Goal: Transaction & Acquisition: Purchase product/service

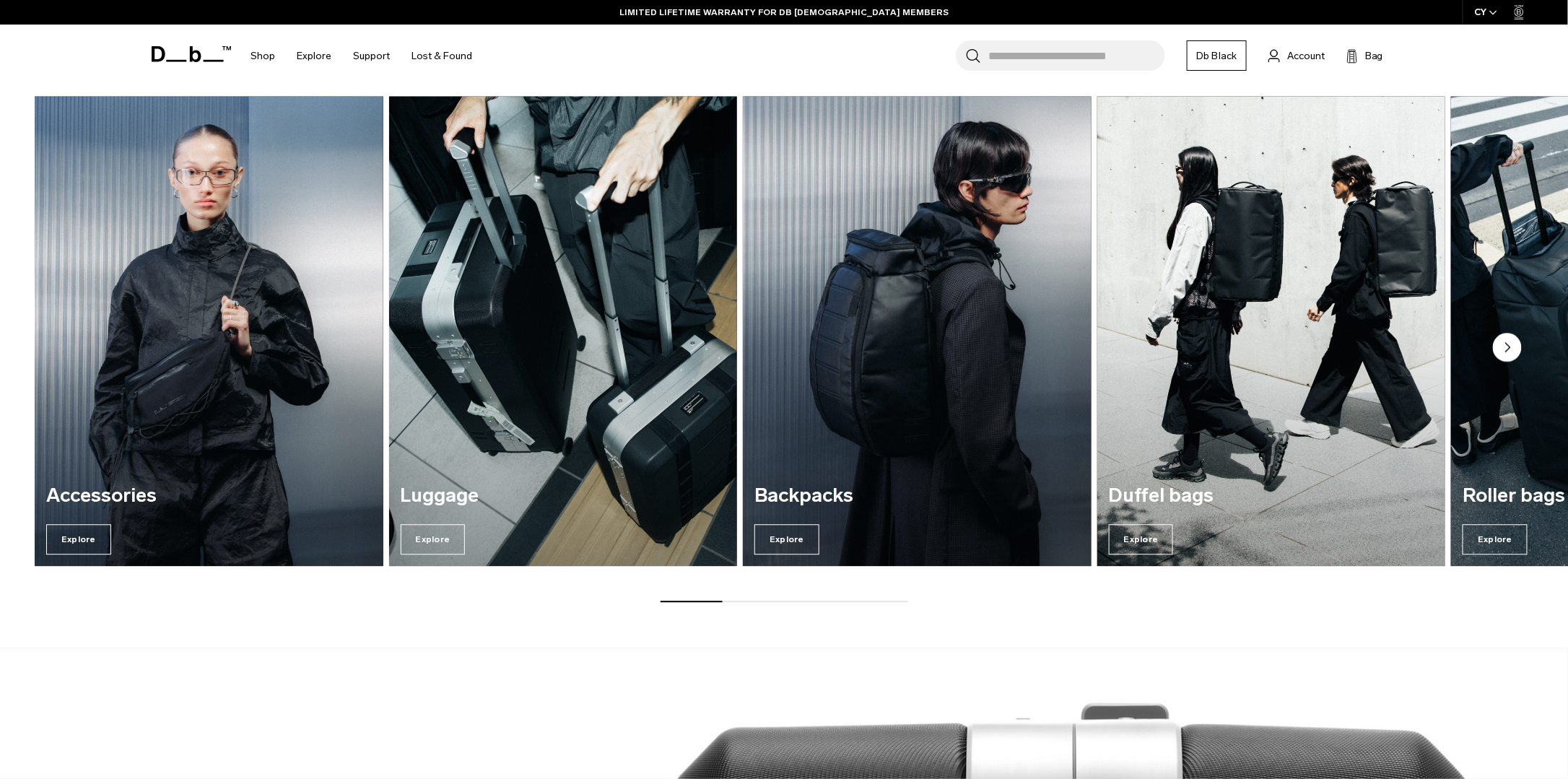
scroll to position [1513, 0]
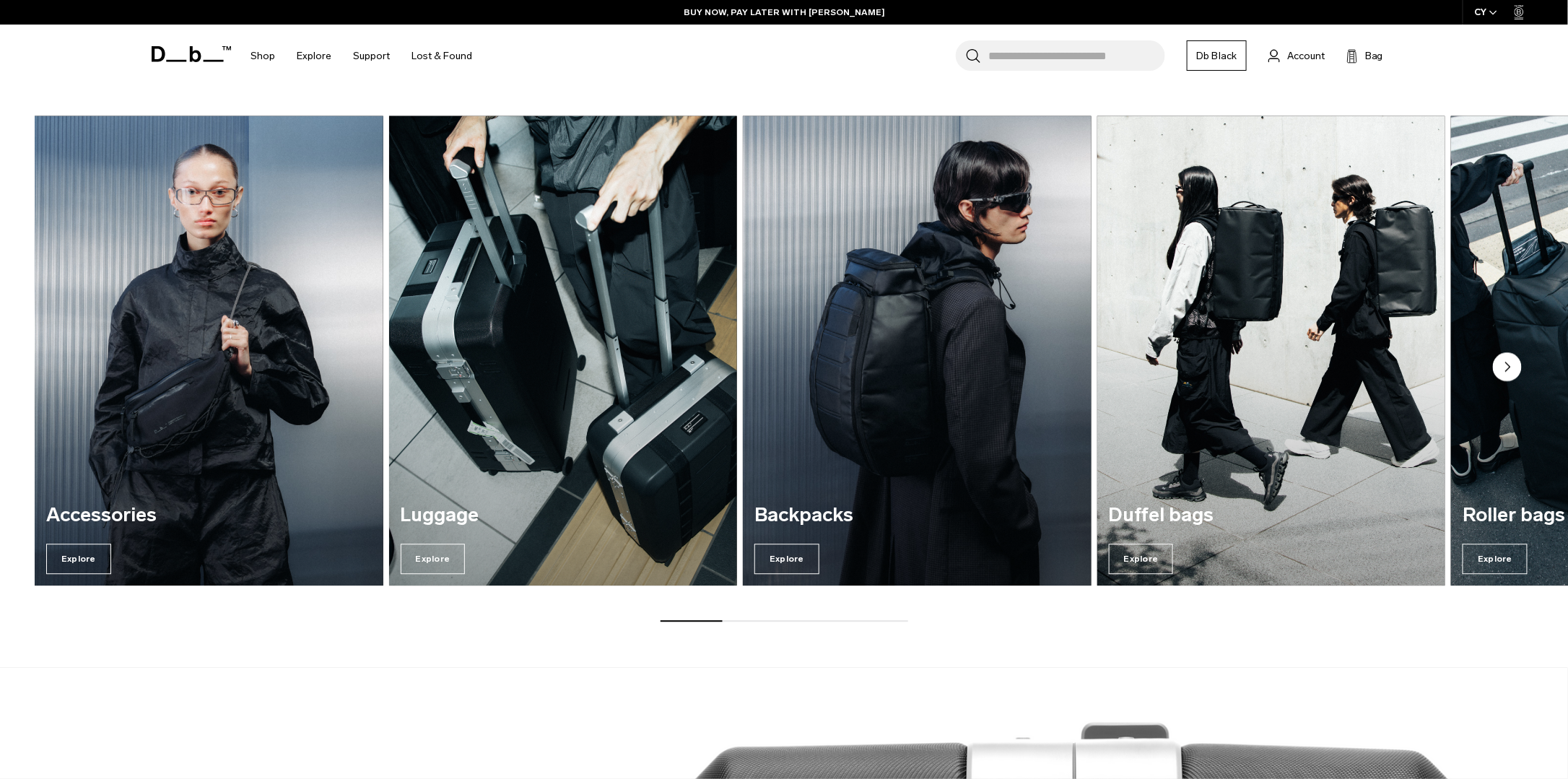
click at [1510, 359] on circle "Next slide" at bounding box center [1507, 366] width 29 height 29
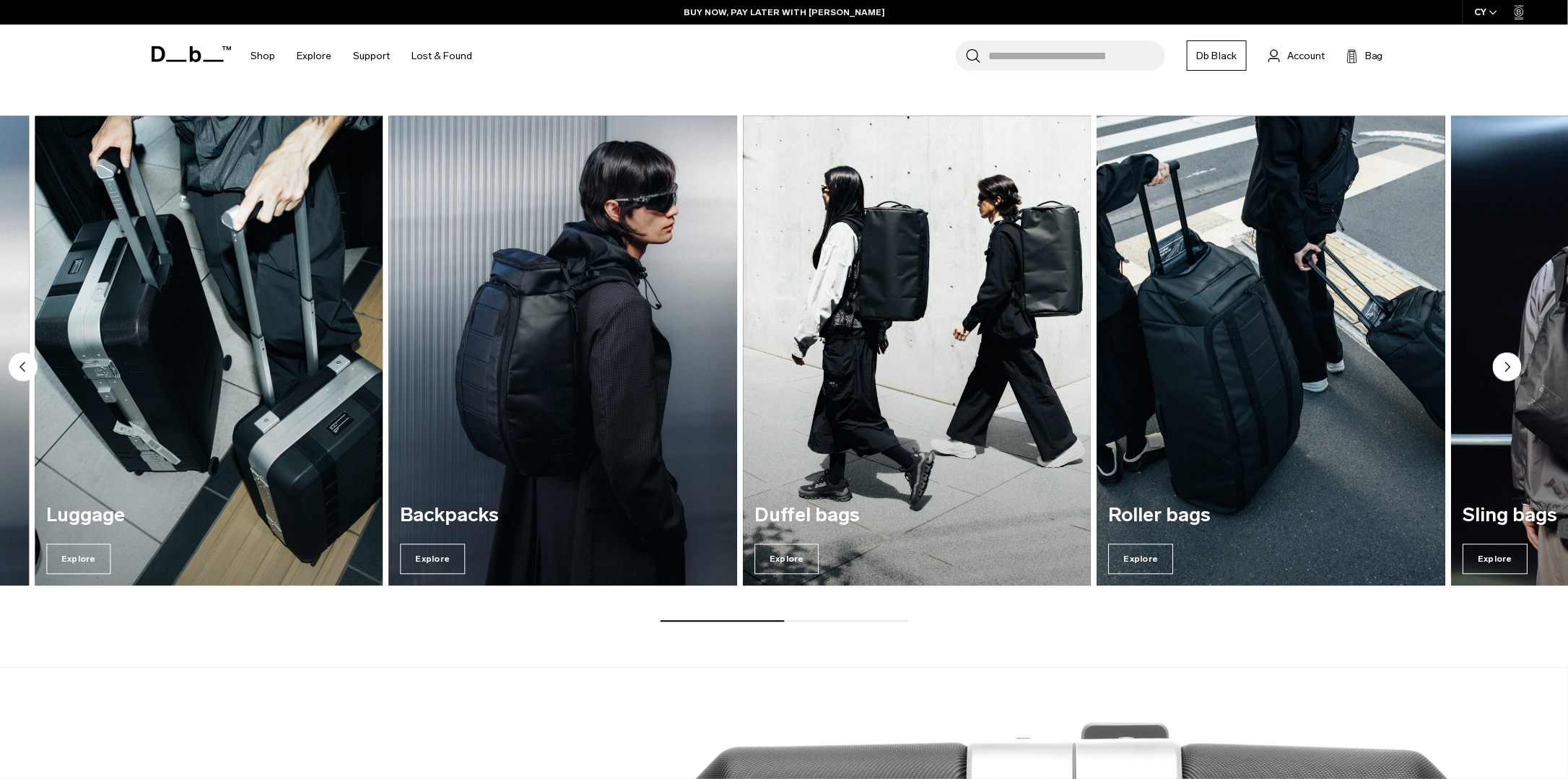
click at [1510, 359] on circle "Next slide" at bounding box center [1507, 366] width 29 height 29
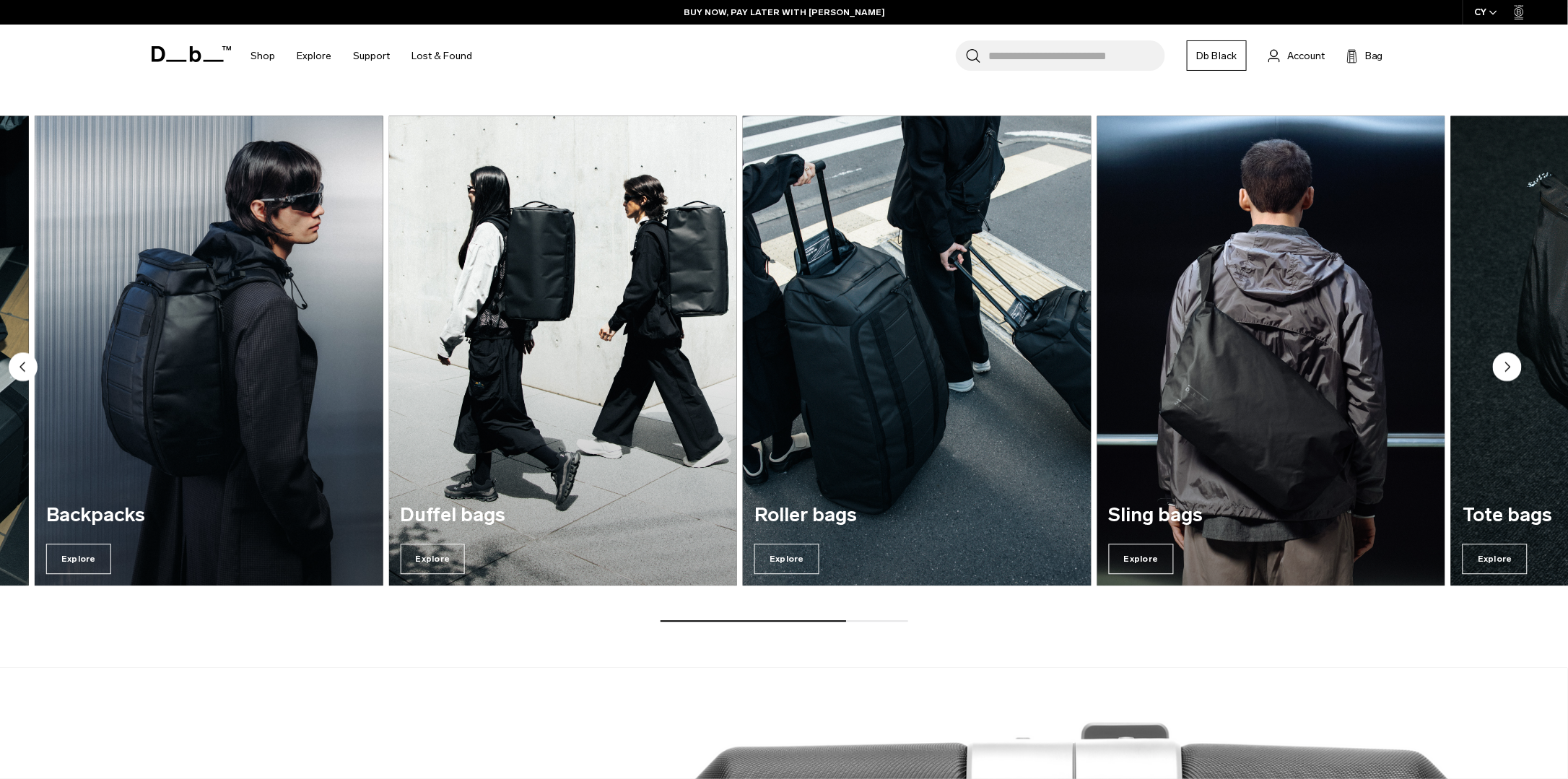
click at [1510, 359] on circle "Next slide" at bounding box center [1507, 366] width 29 height 29
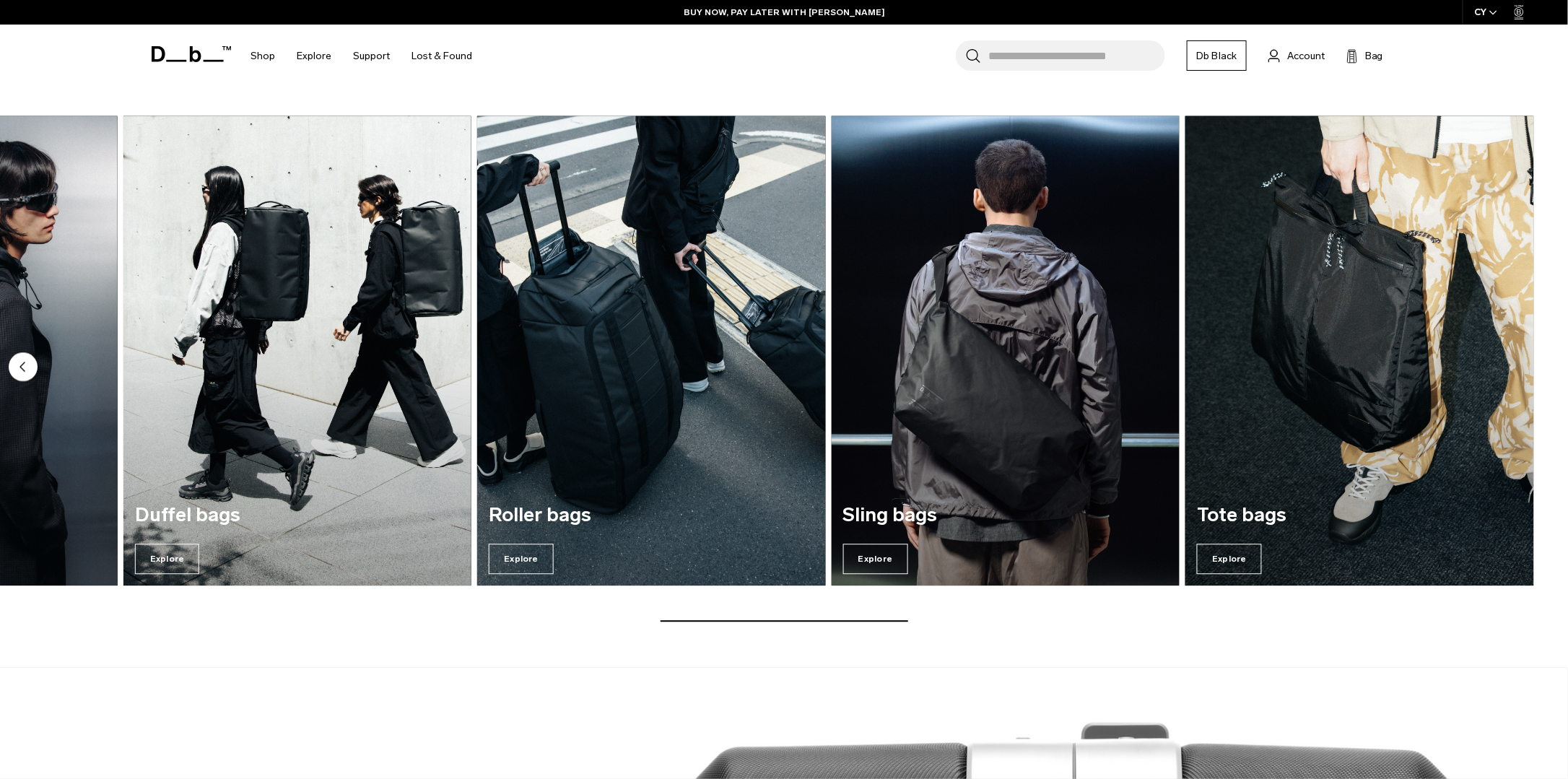
click at [1510, 359] on img "7 / 7" at bounding box center [1360, 350] width 349 height 470
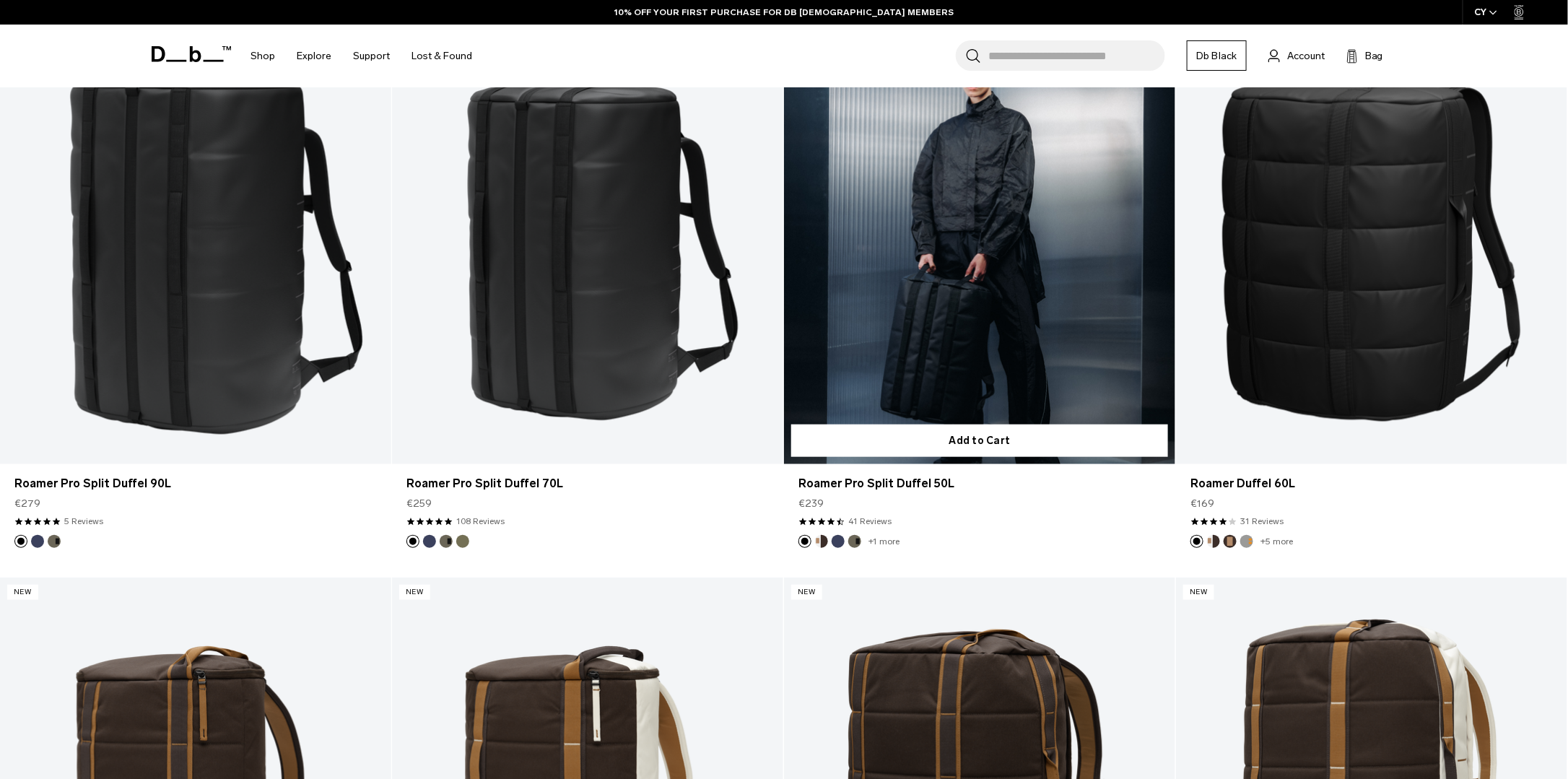
scroll to position [361, 0]
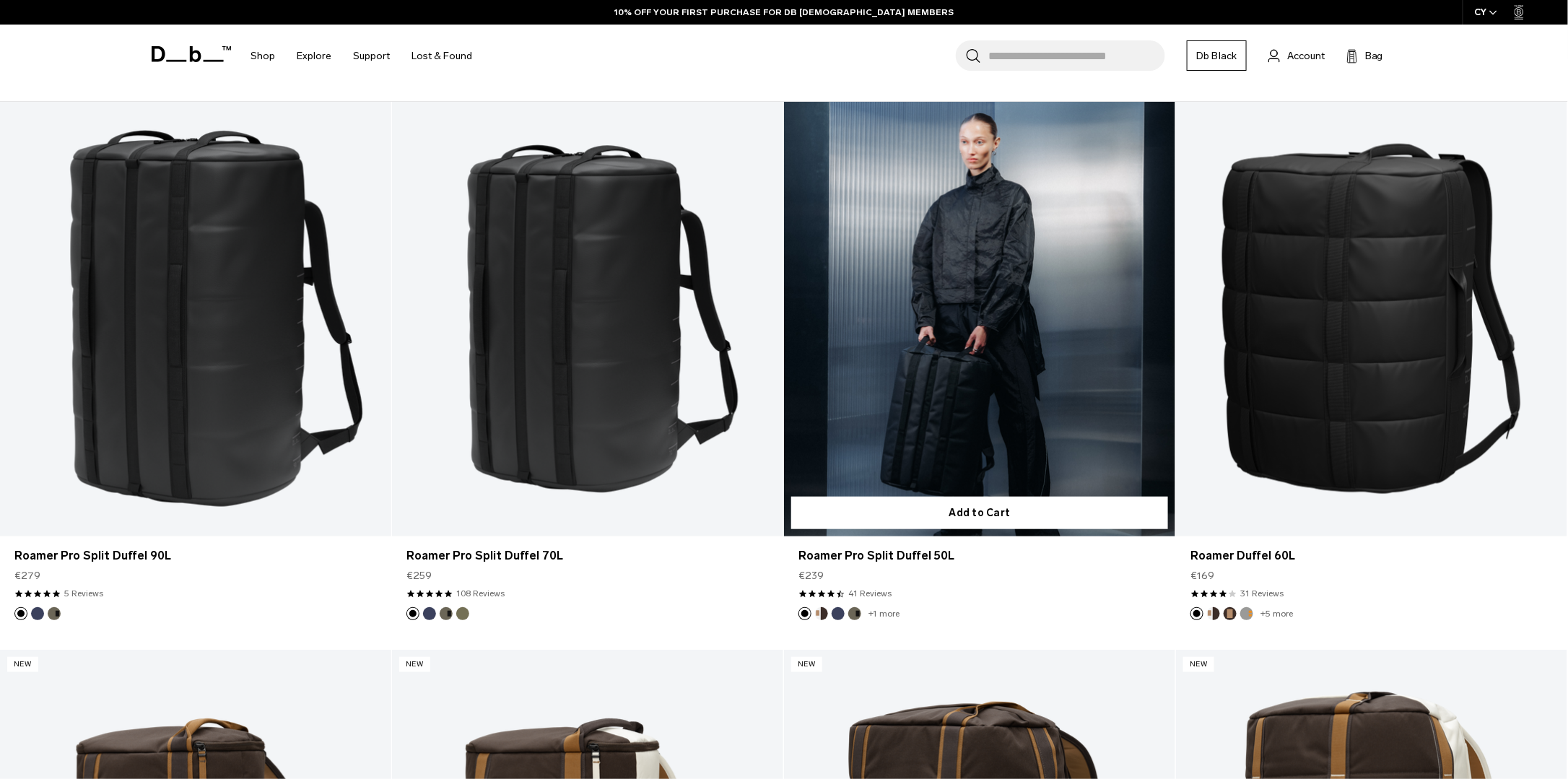
click at [974, 299] on link "Roamer Pro Split Duffel 50L" at bounding box center [980, 318] width 392 height 435
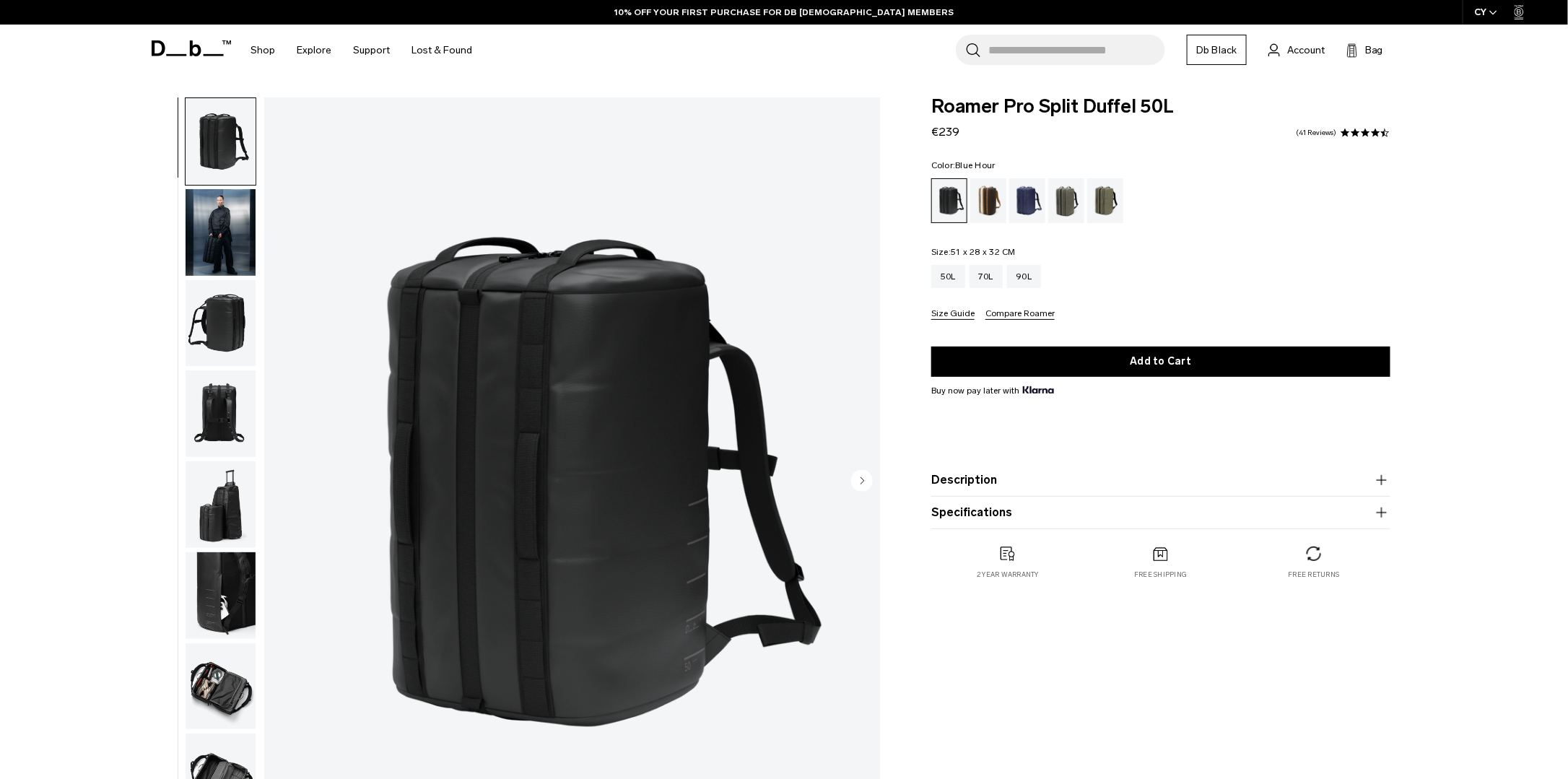
click at [1022, 193] on div "Blue Hour" at bounding box center [1028, 200] width 37 height 44
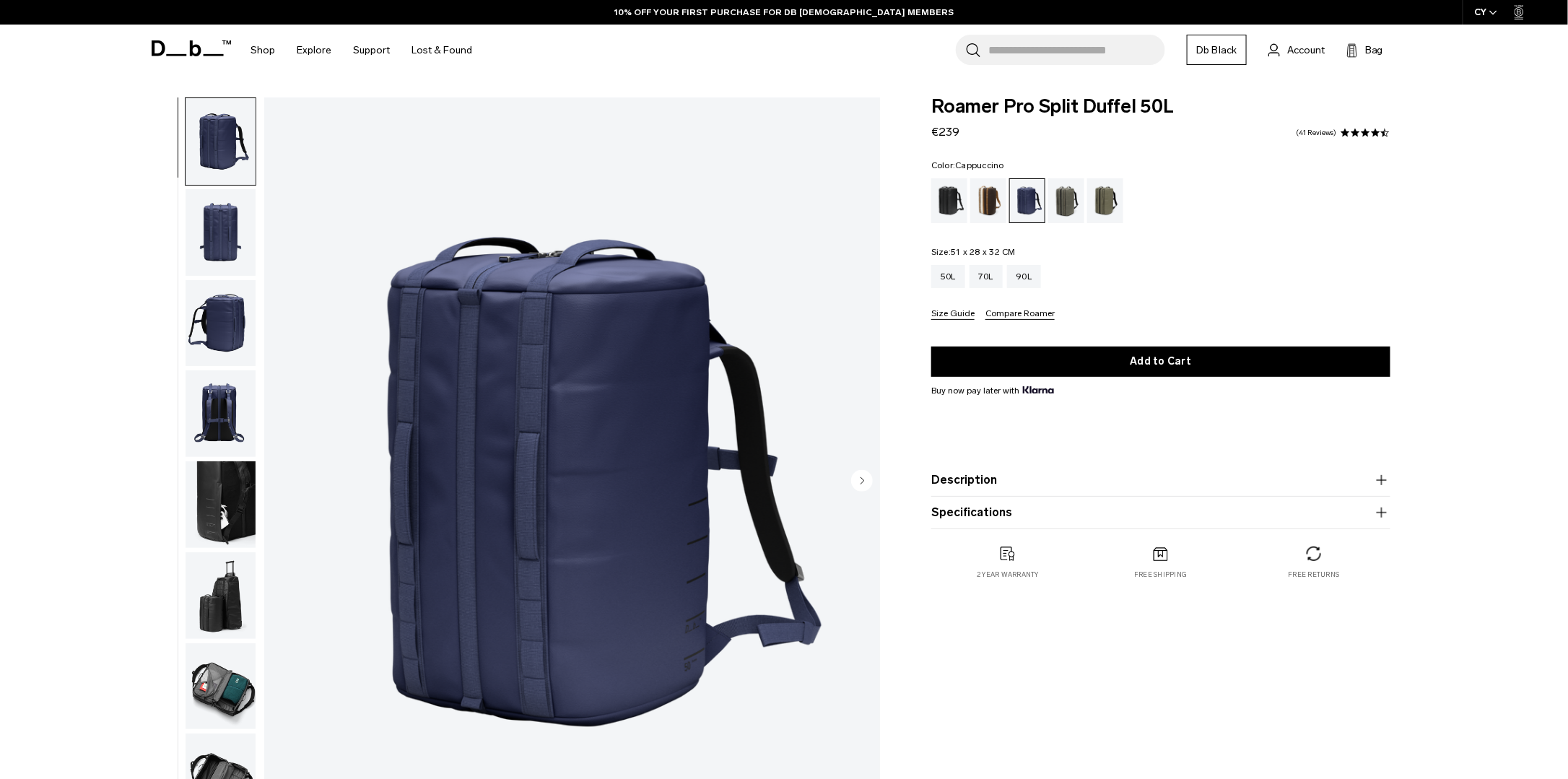
click at [990, 200] on div "Cappuccino" at bounding box center [989, 200] width 37 height 44
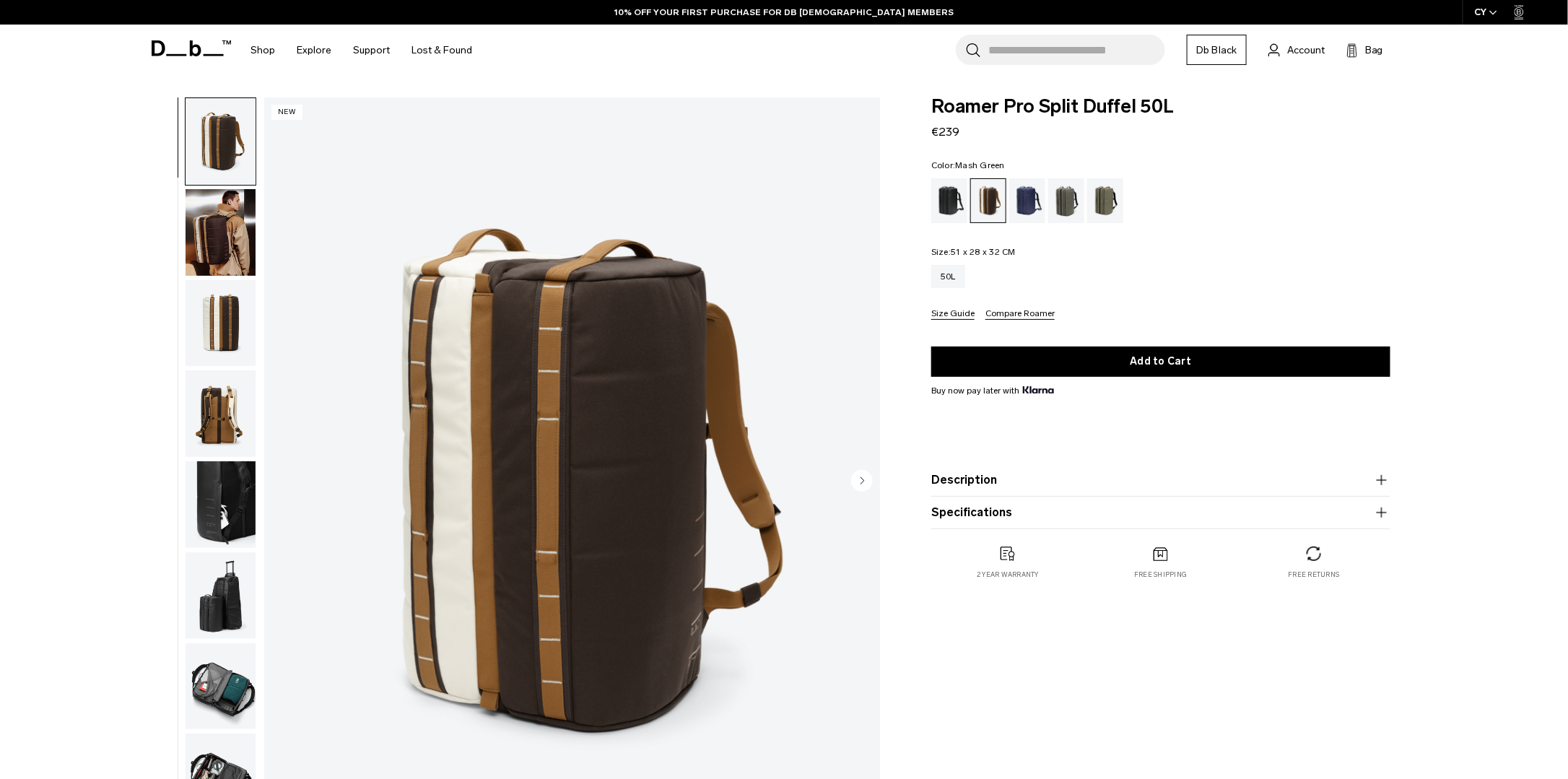
click at [1091, 195] on div "Mash Green" at bounding box center [1105, 200] width 37 height 44
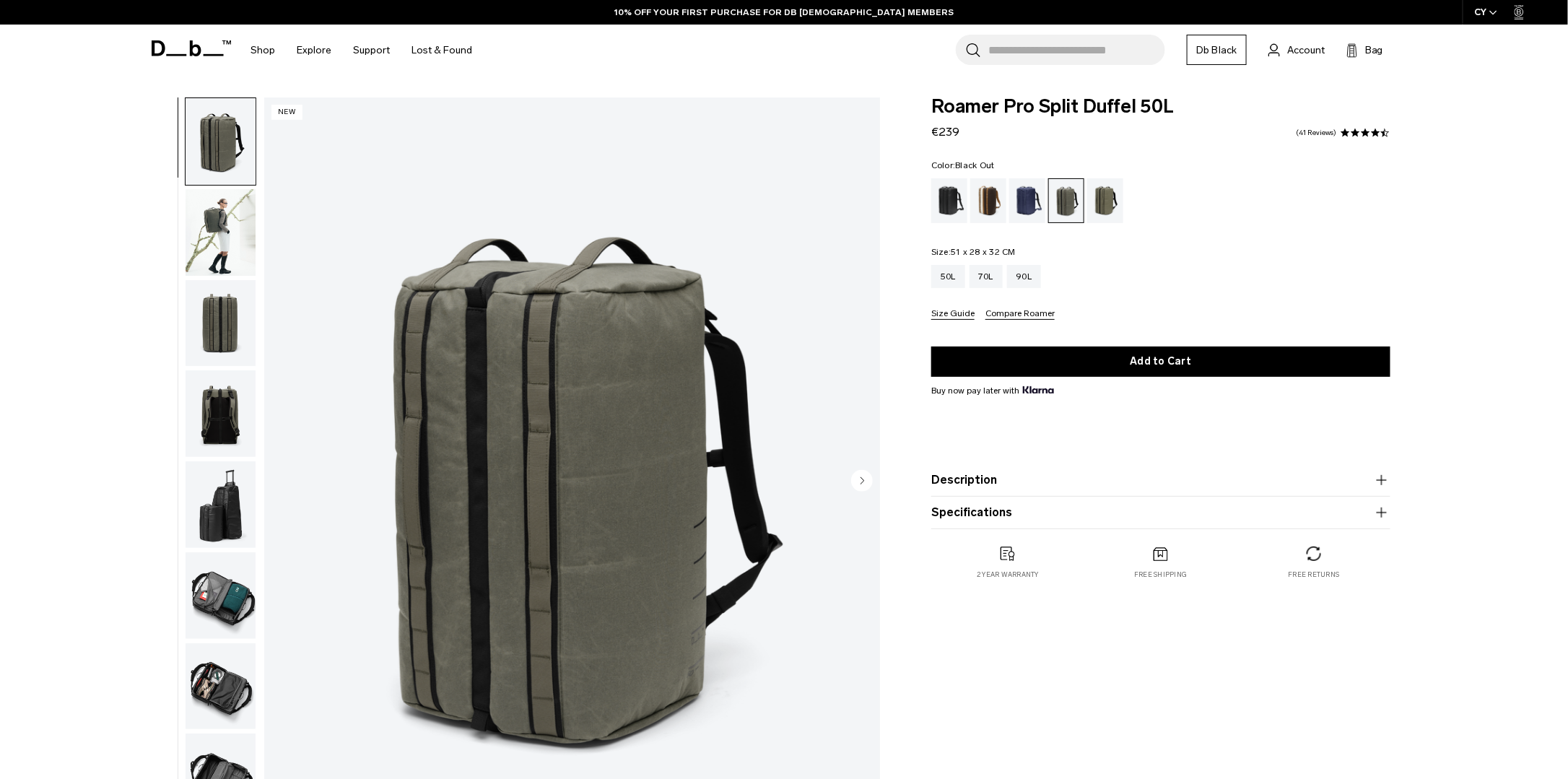
click at [945, 200] on div "Black Out" at bounding box center [950, 200] width 37 height 44
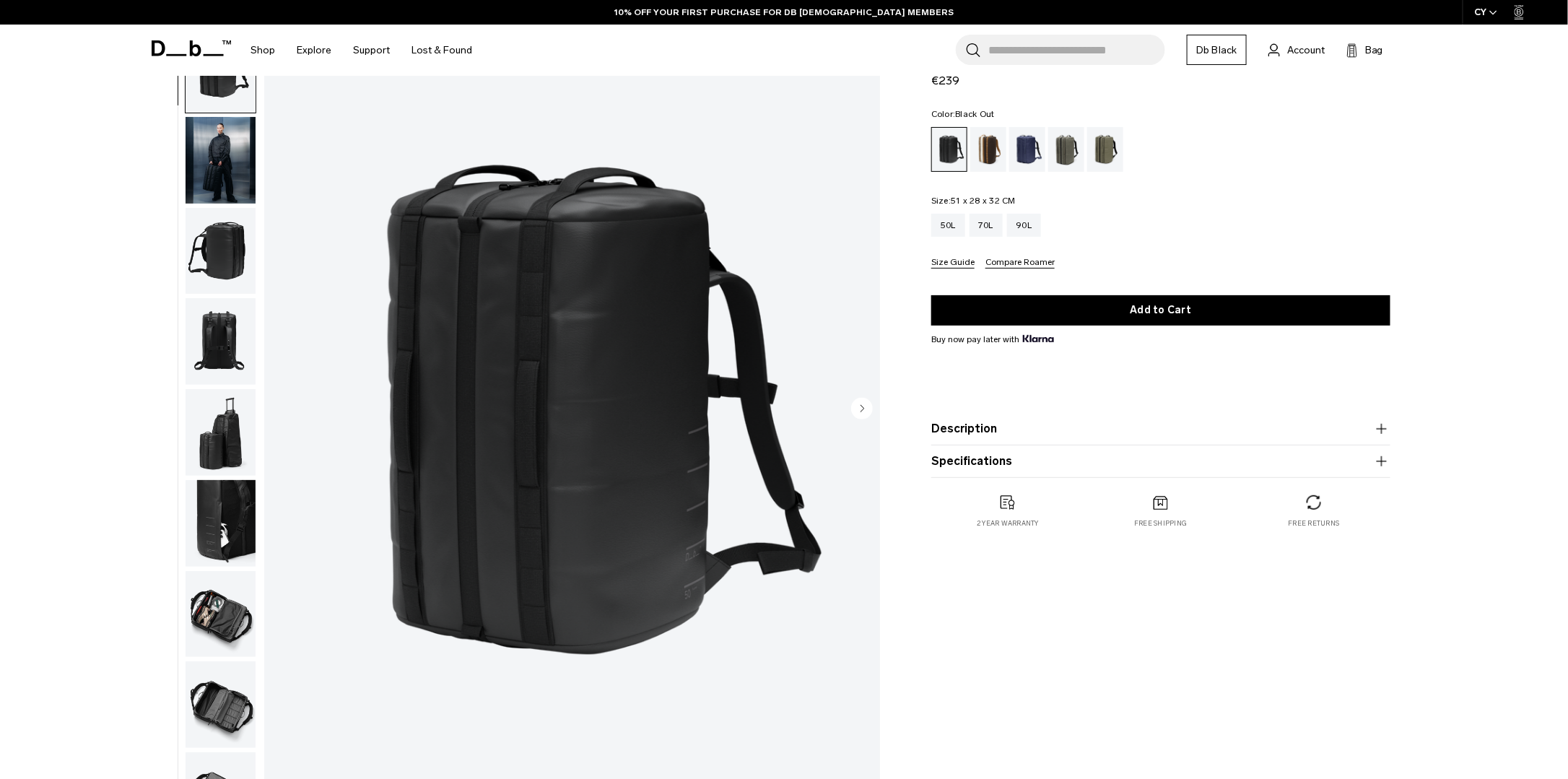
click at [183, 251] on div at bounding box center [216, 409] width 78 height 769
click at [213, 249] on img "button" at bounding box center [221, 251] width 70 height 87
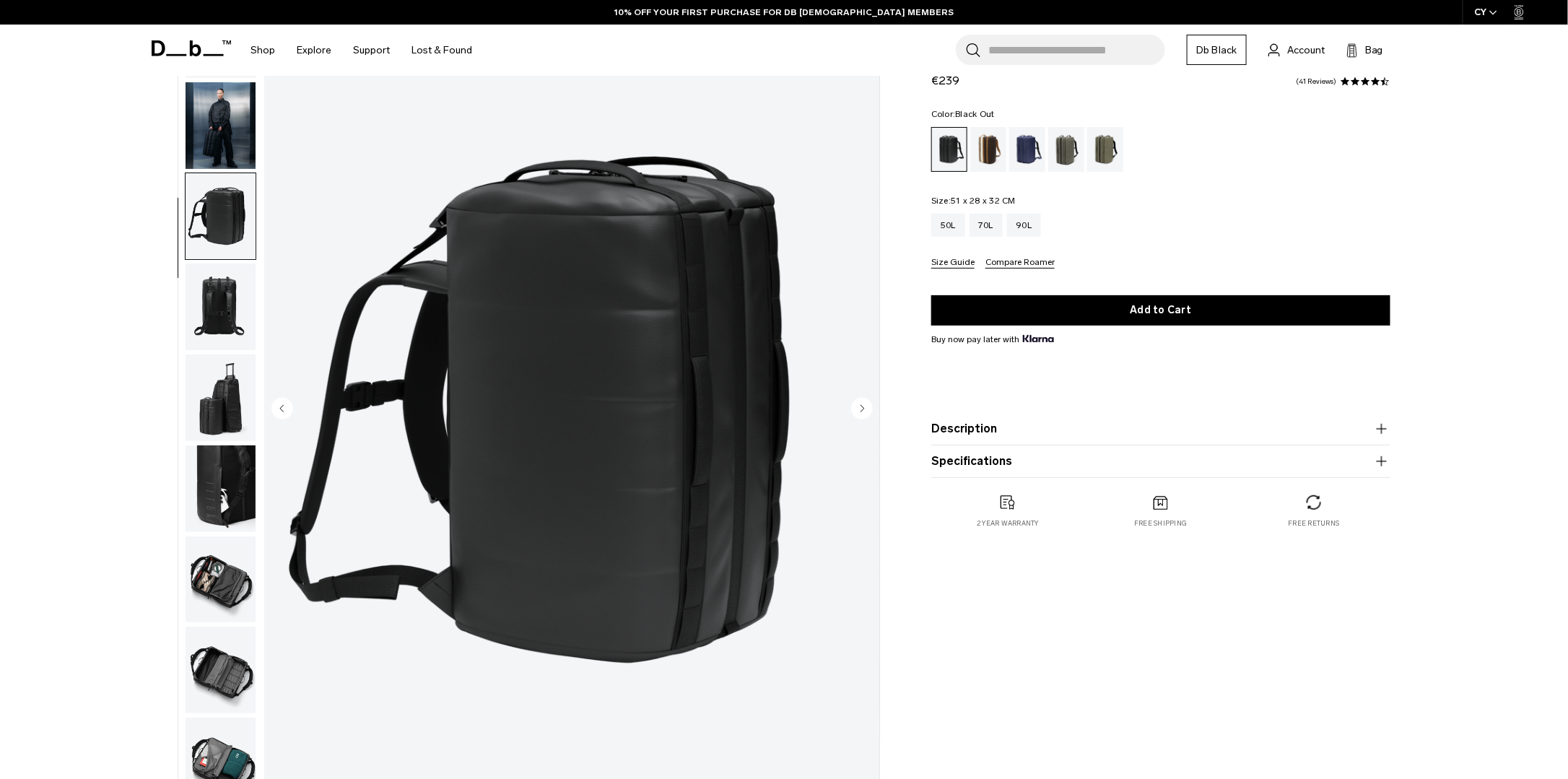
scroll to position [46, 0]
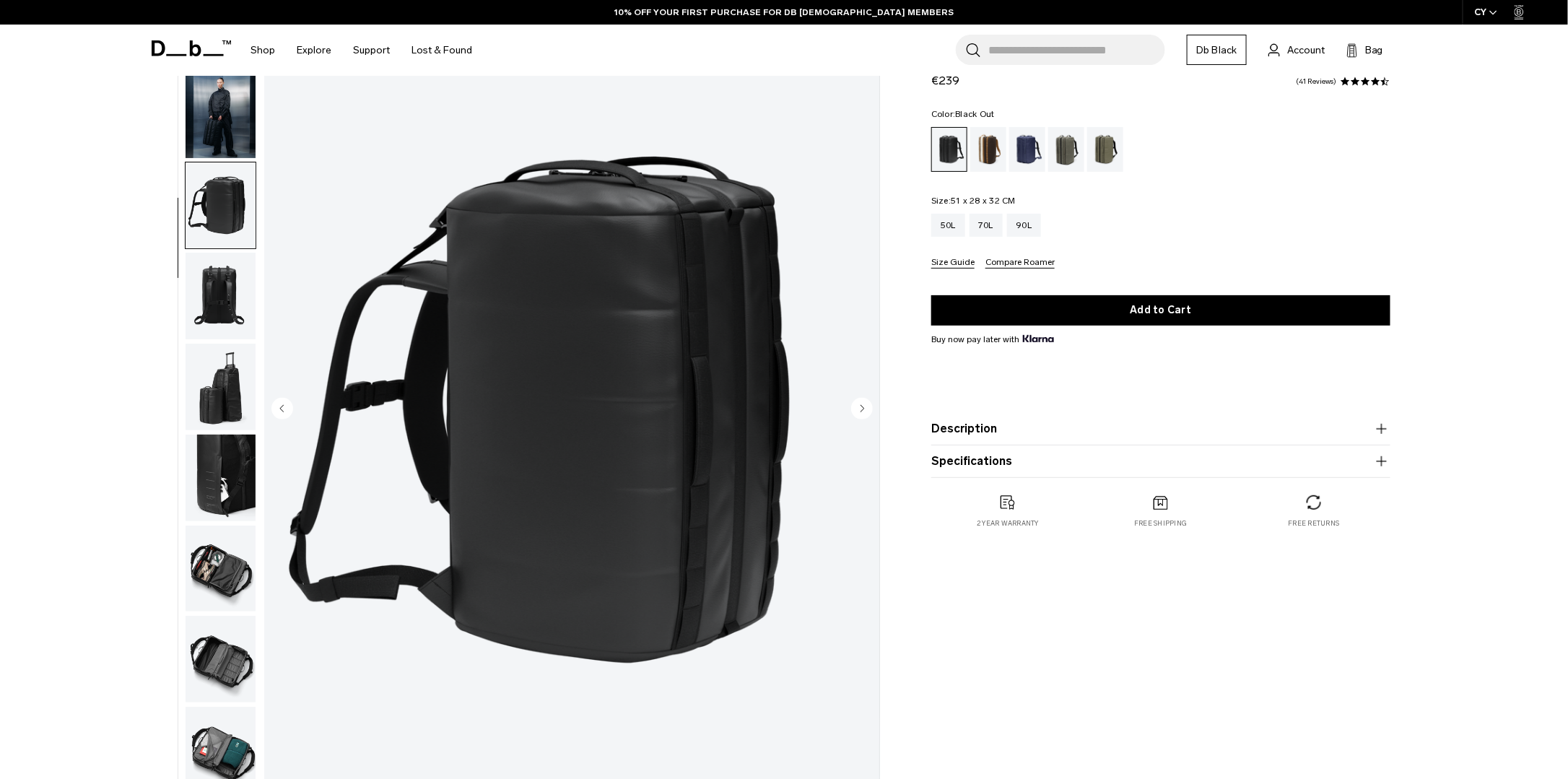
click at [223, 295] on img "button" at bounding box center [221, 296] width 70 height 87
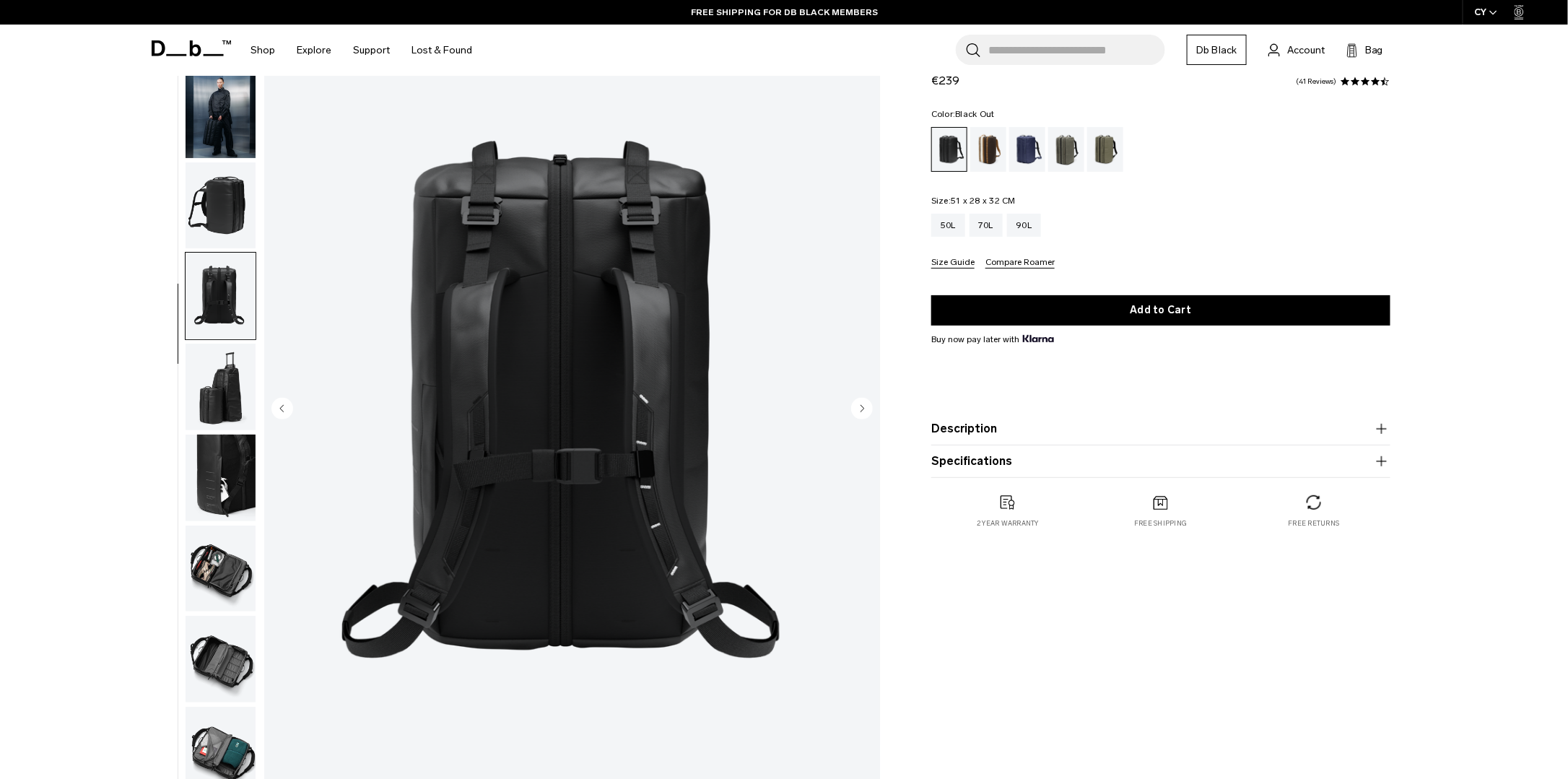
click at [223, 378] on img "button" at bounding box center [221, 387] width 70 height 87
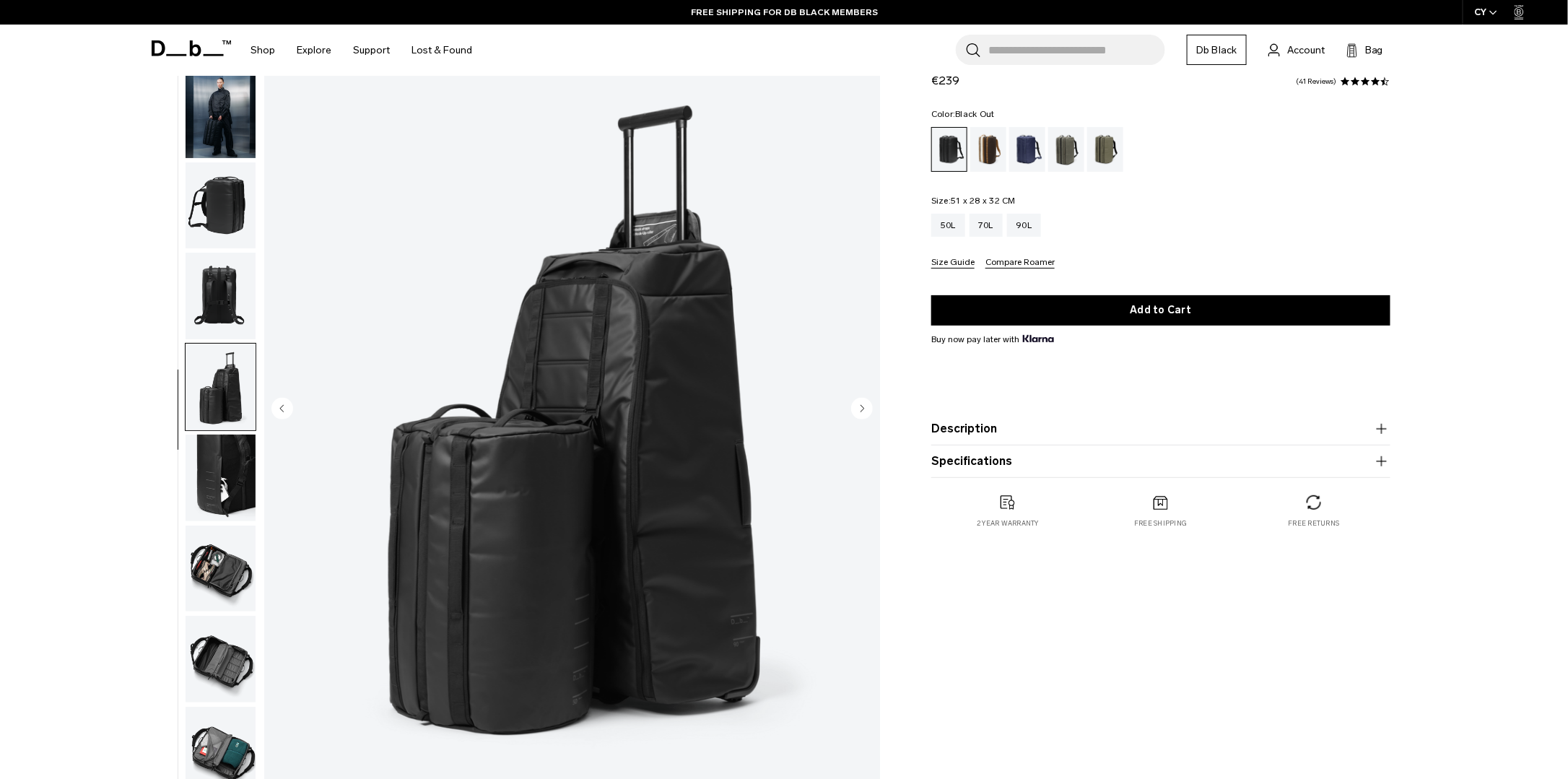
click at [211, 451] on img "button" at bounding box center [221, 478] width 70 height 87
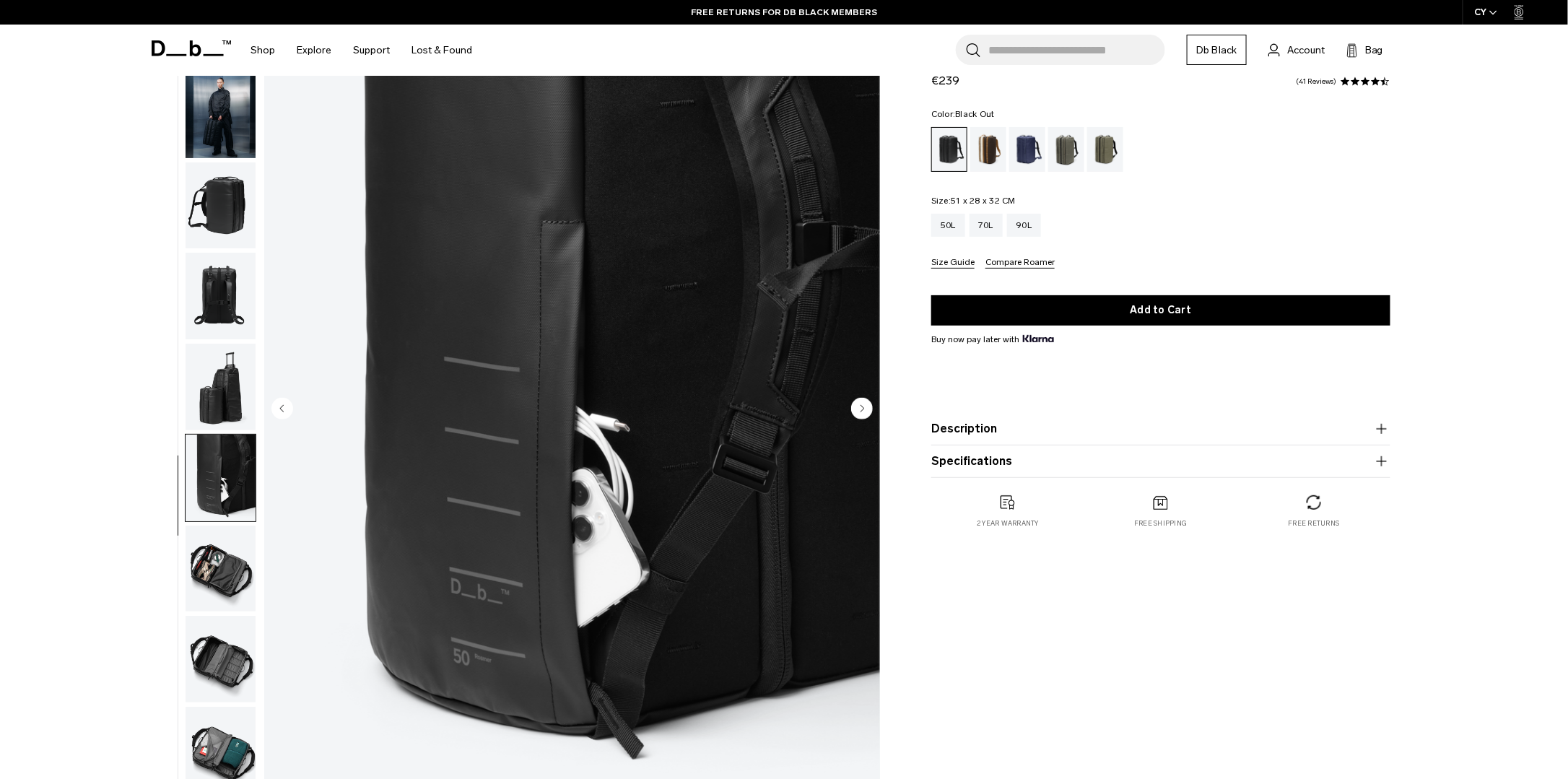
click at [226, 568] on img "button" at bounding box center [221, 569] width 70 height 87
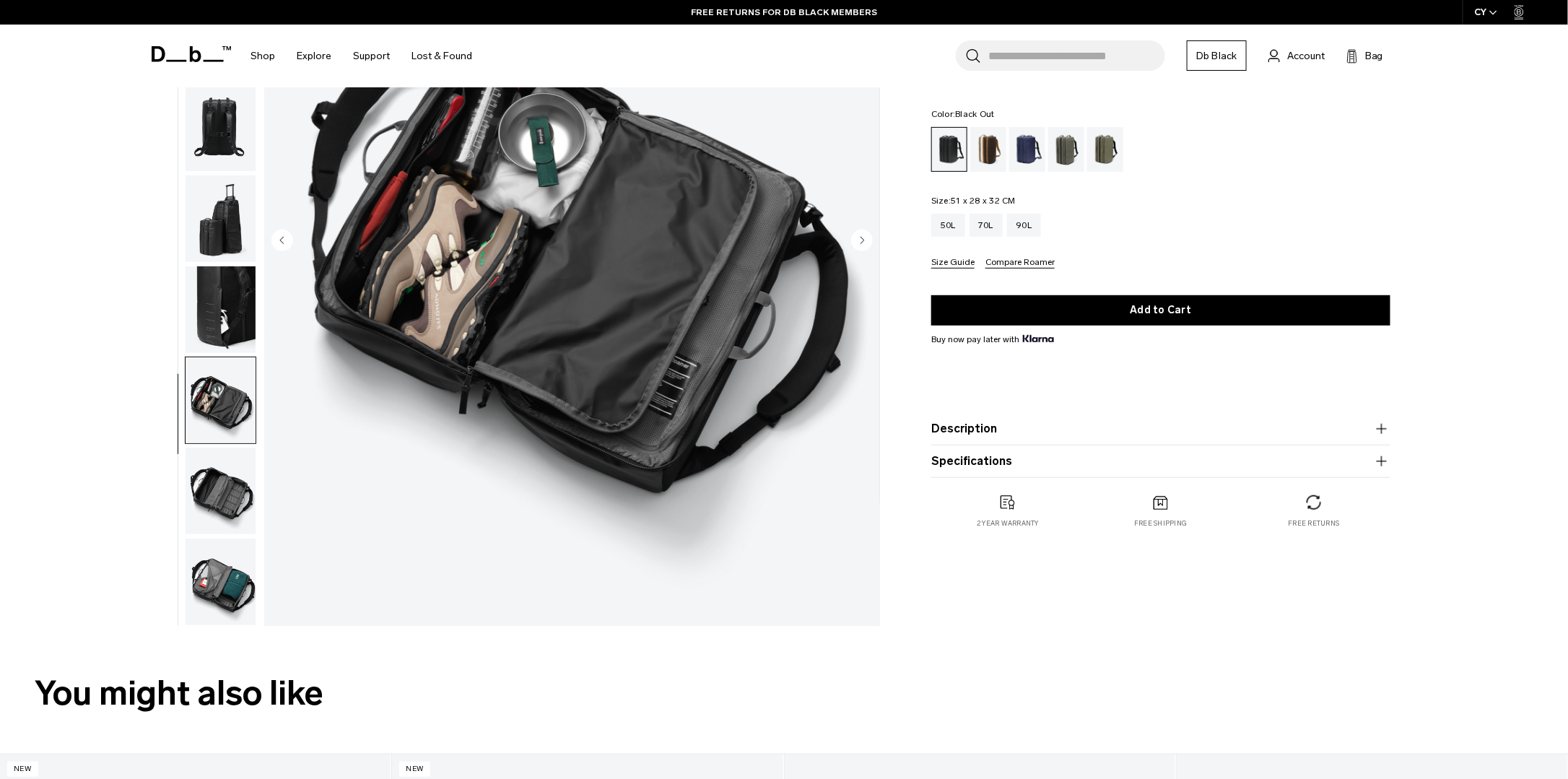
scroll to position [72, 0]
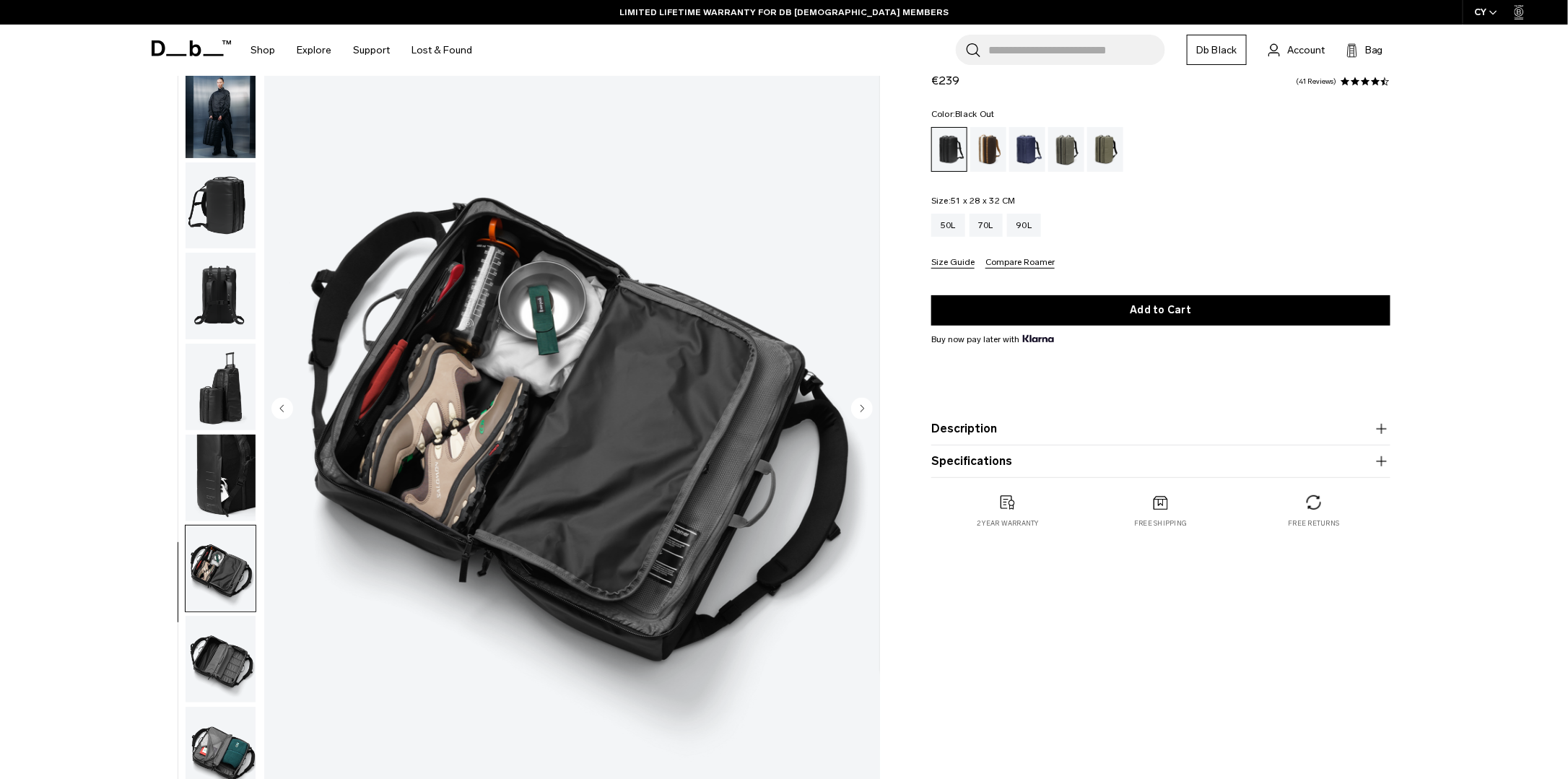
click at [211, 749] on img "button" at bounding box center [221, 749] width 70 height 87
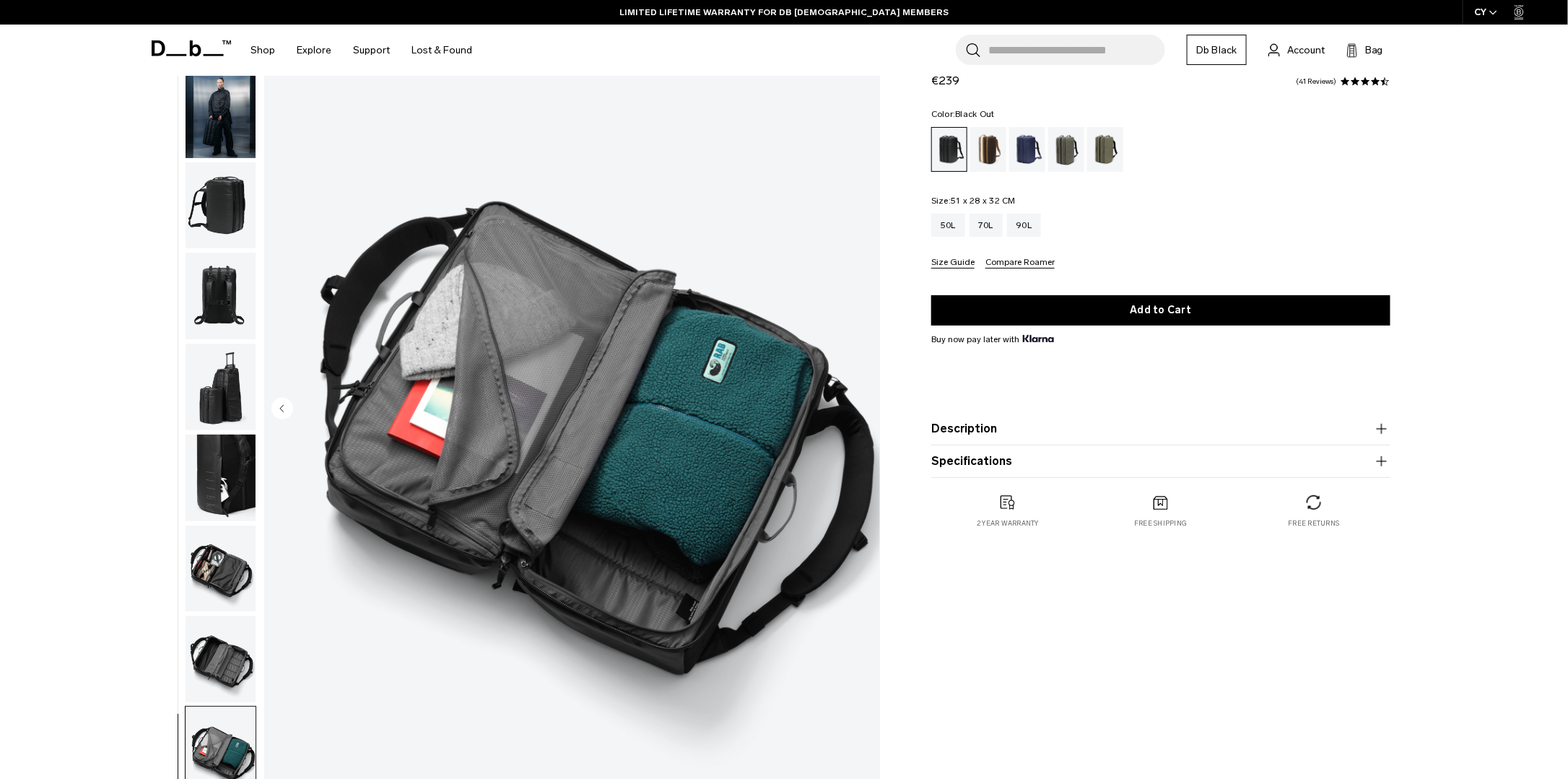
click at [213, 652] on img "button" at bounding box center [221, 659] width 70 height 87
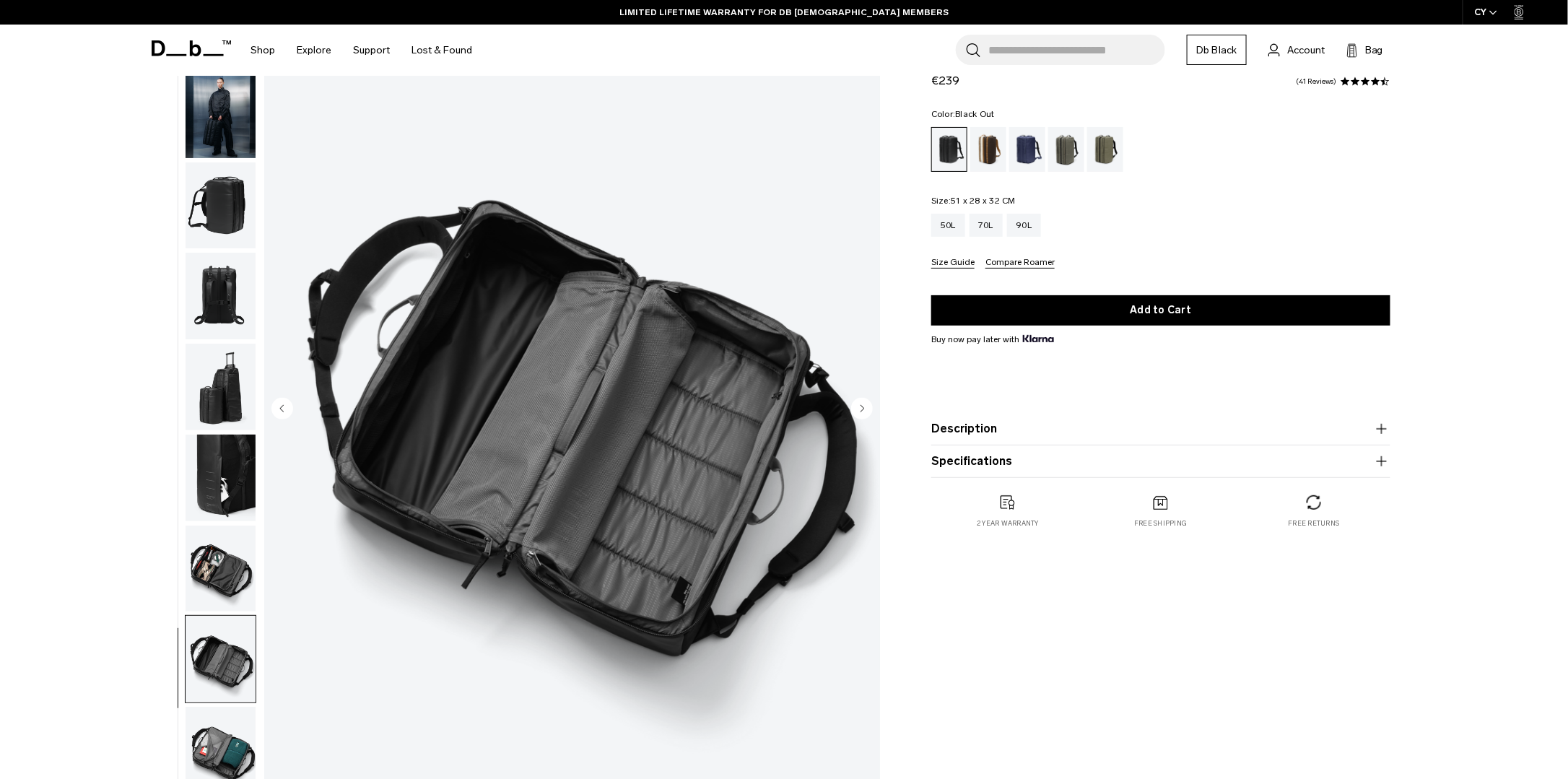
click at [252, 546] on img "button" at bounding box center [221, 569] width 70 height 87
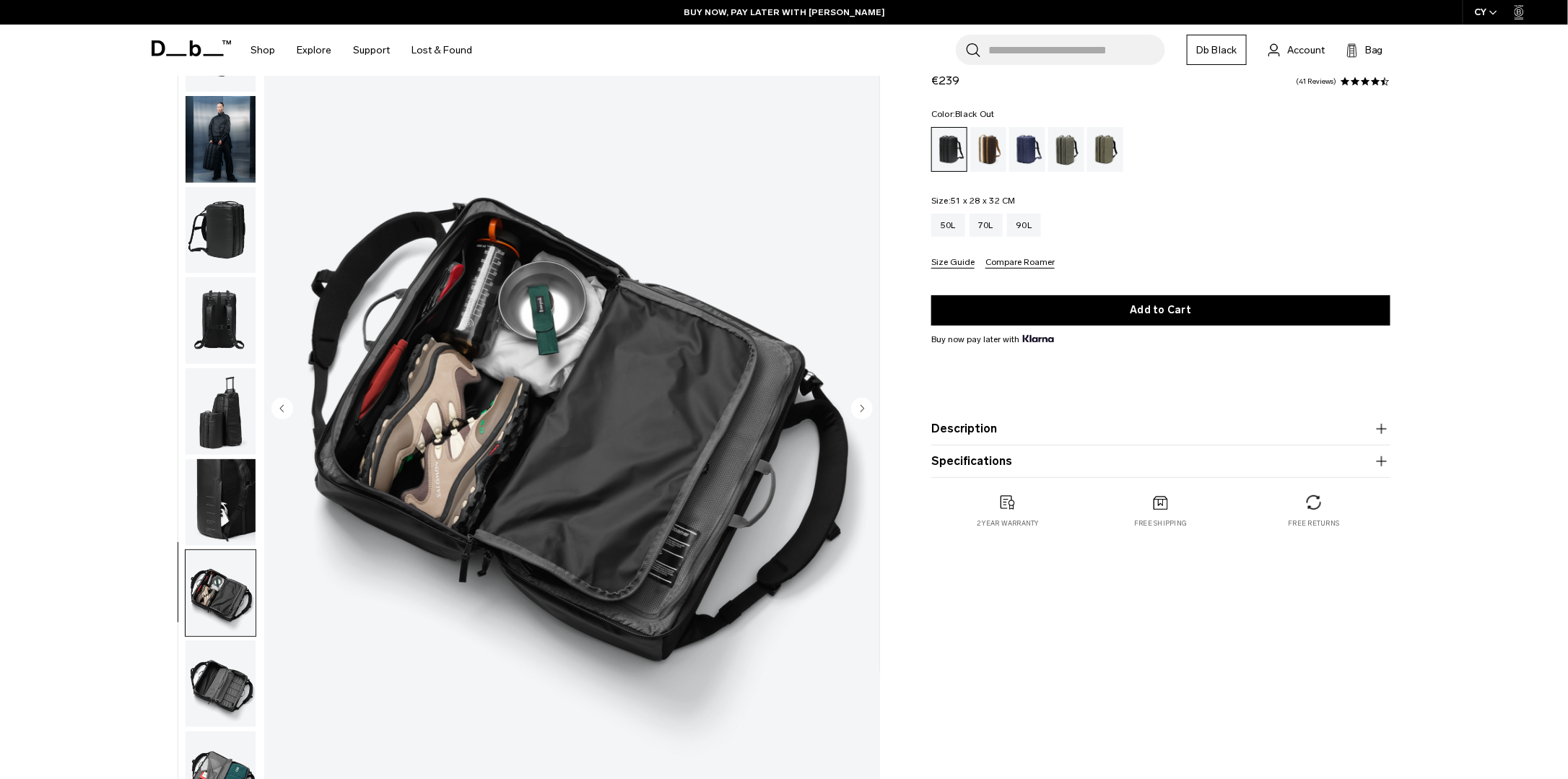
scroll to position [0, 0]
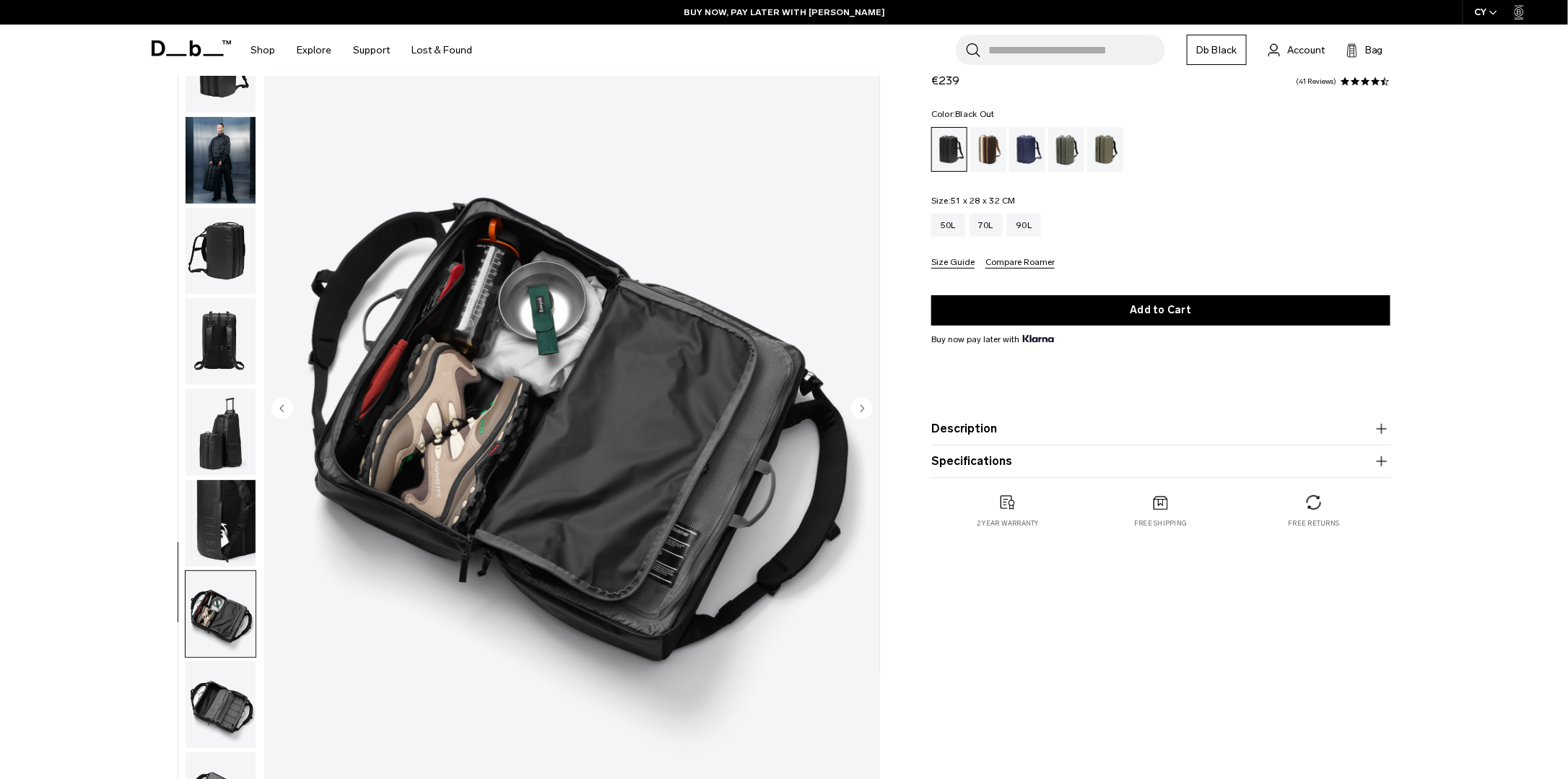
click at [230, 246] on img "button" at bounding box center [221, 251] width 70 height 87
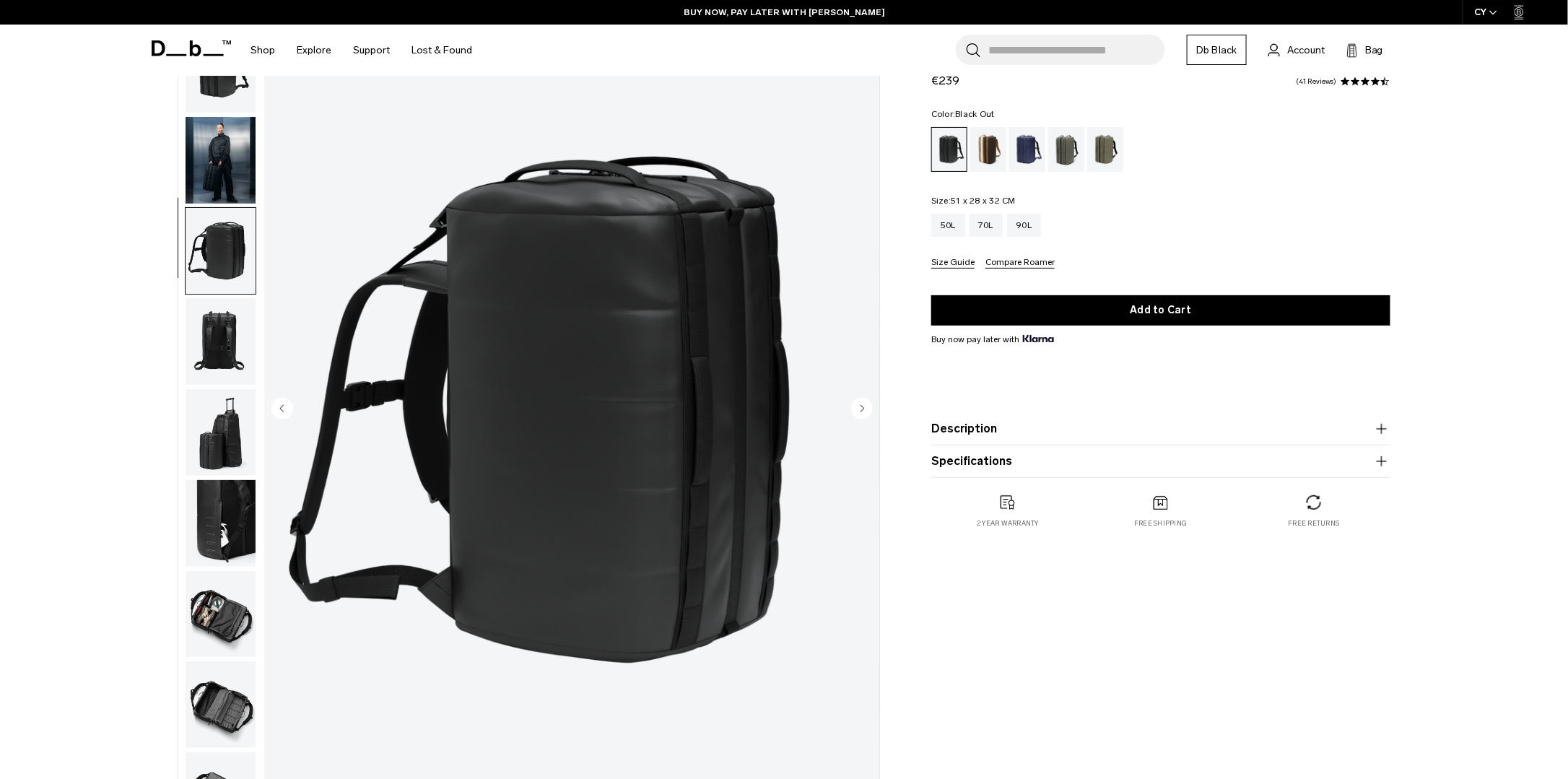
scroll to position [46, 0]
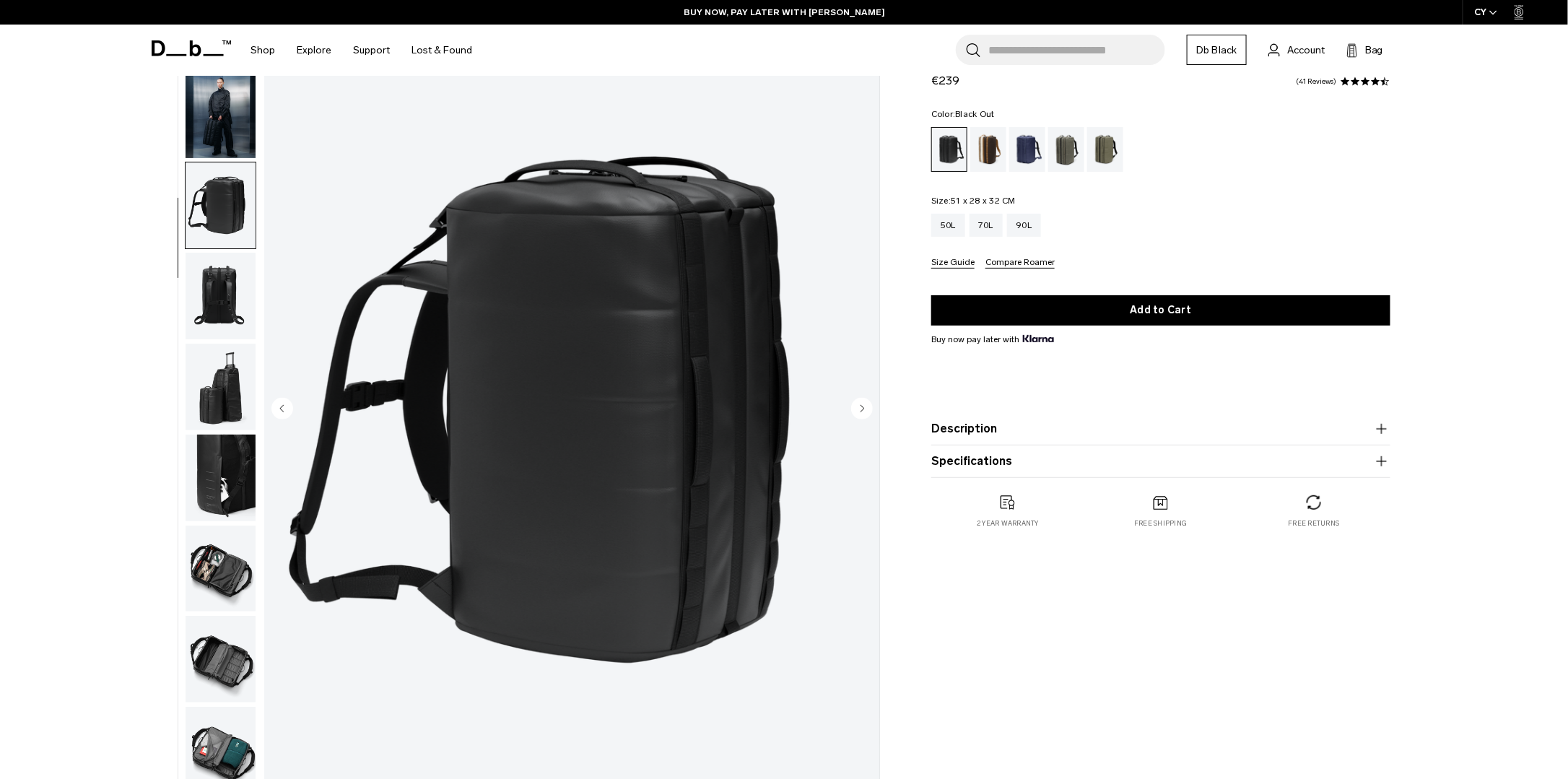
click at [210, 306] on img "button" at bounding box center [221, 296] width 70 height 87
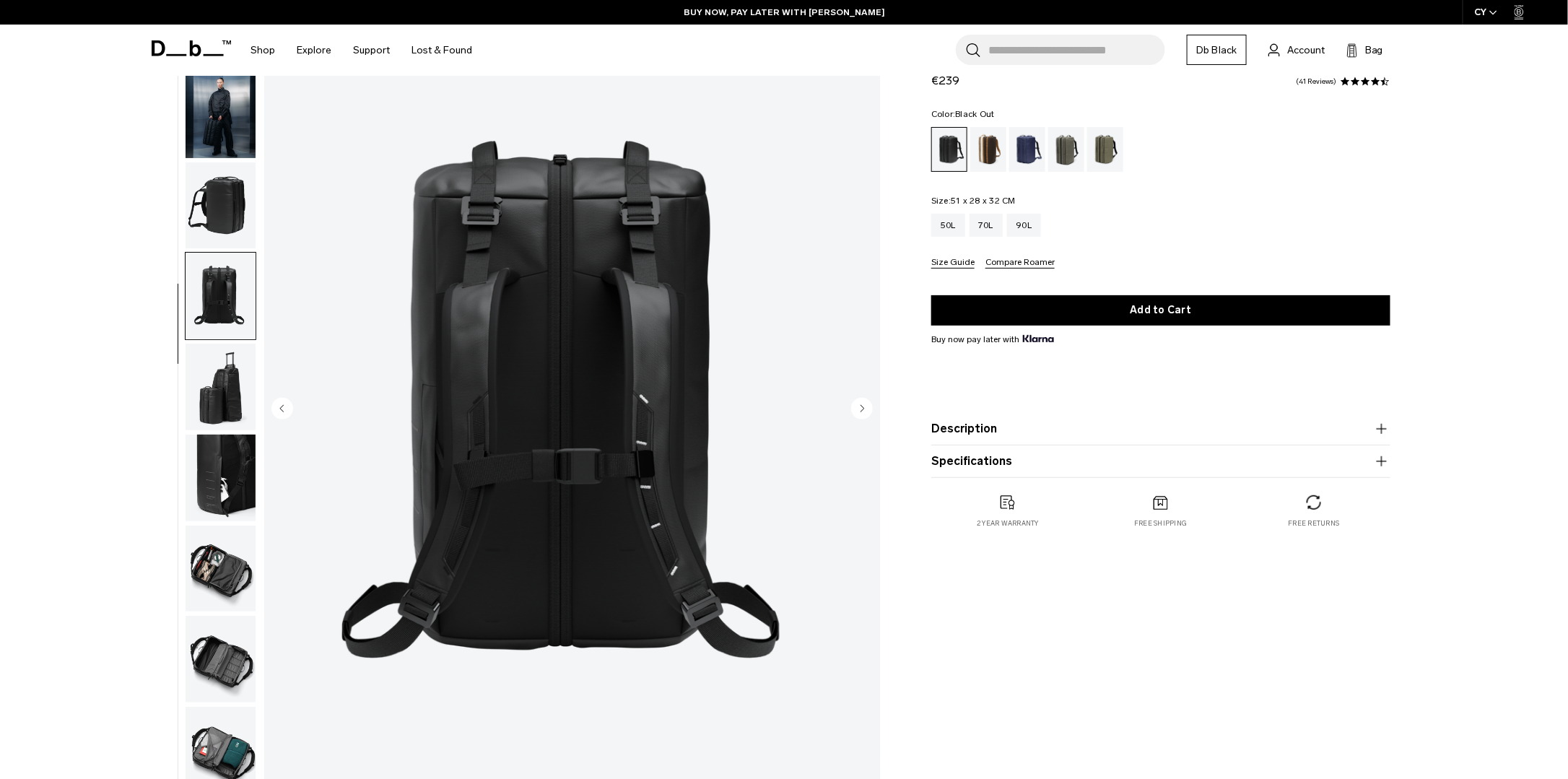
click at [210, 101] on img "button" at bounding box center [221, 114] width 70 height 87
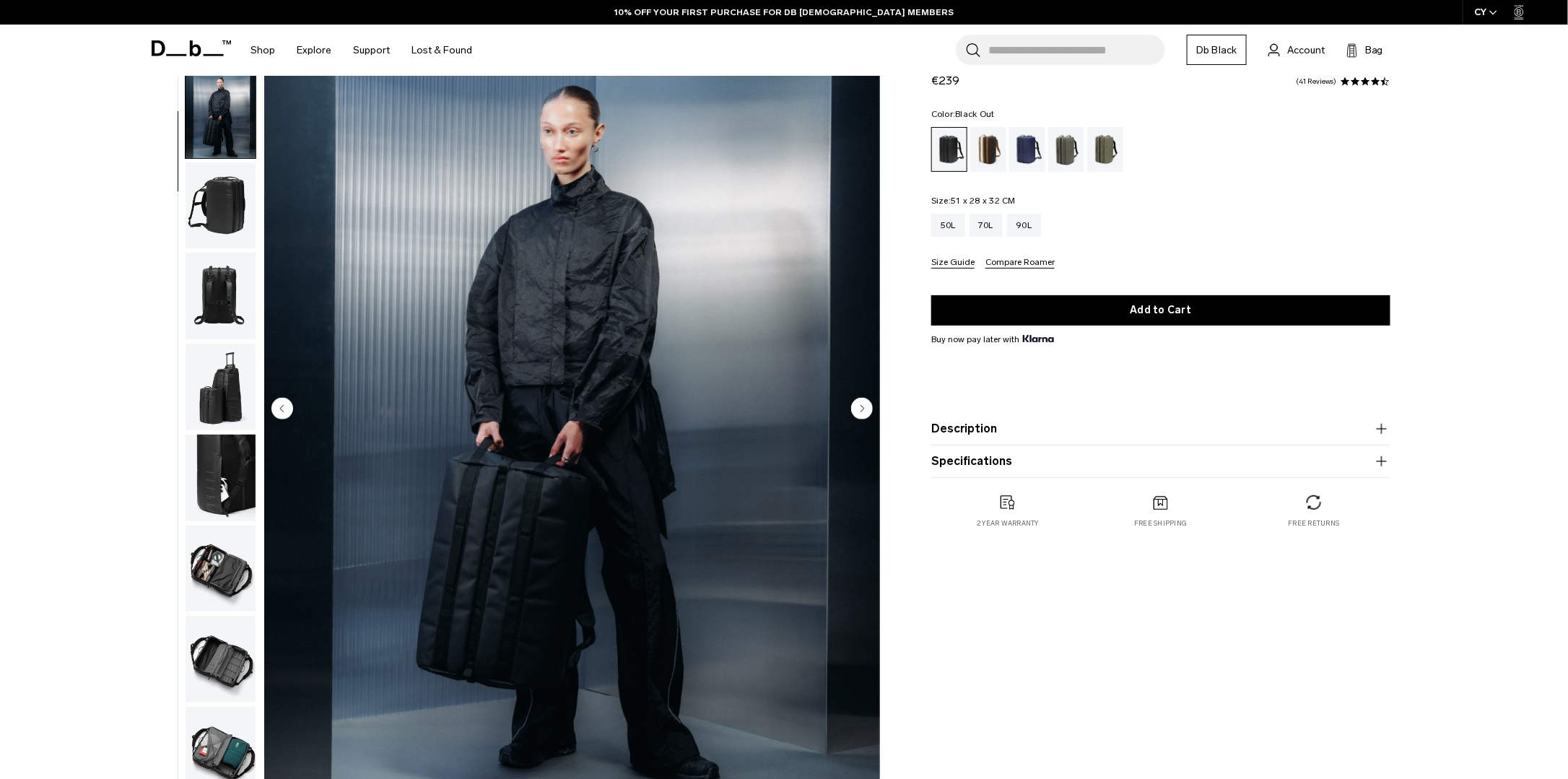
click at [223, 195] on img "button" at bounding box center [221, 206] width 70 height 87
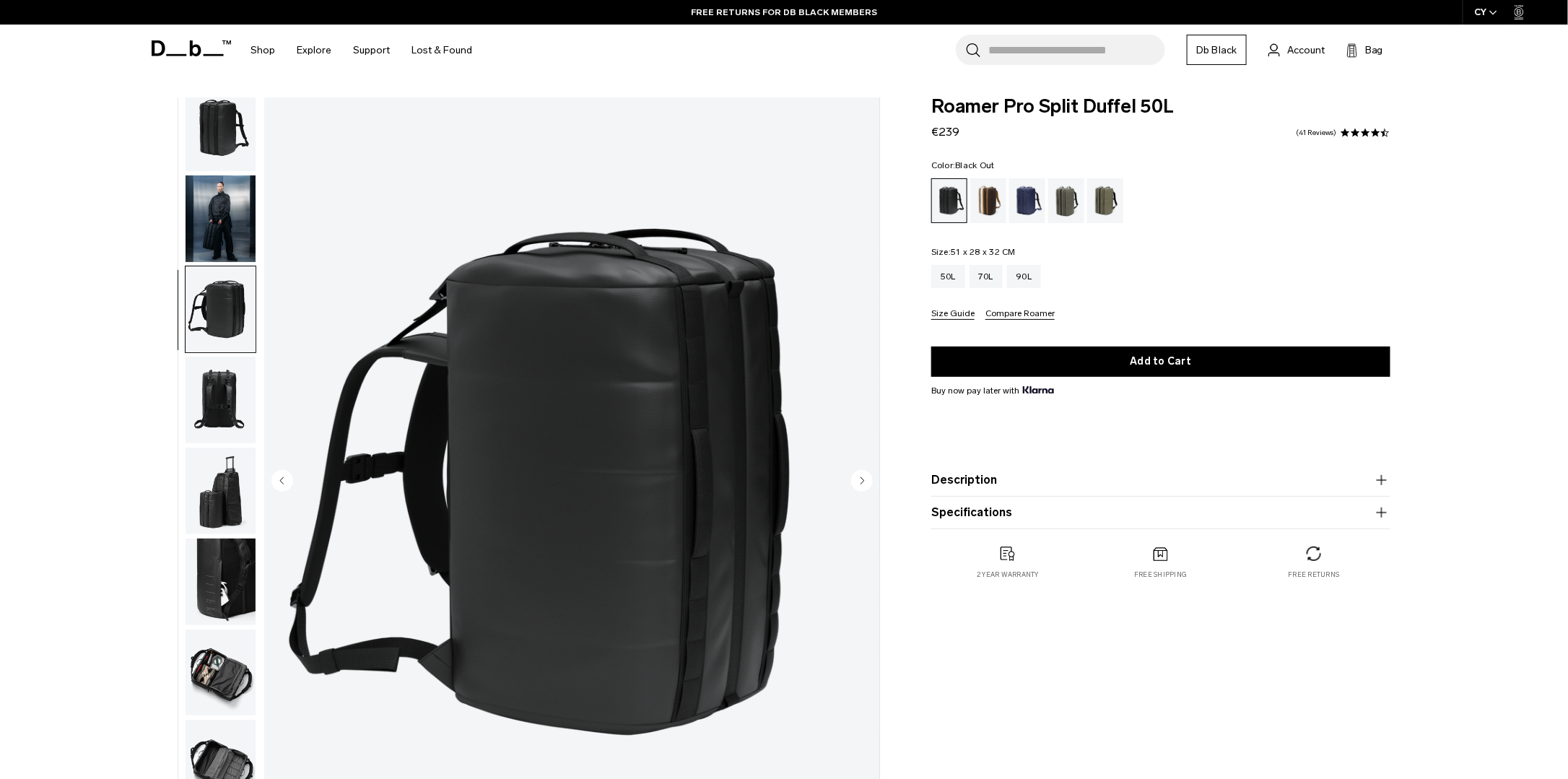
scroll to position [0, 0]
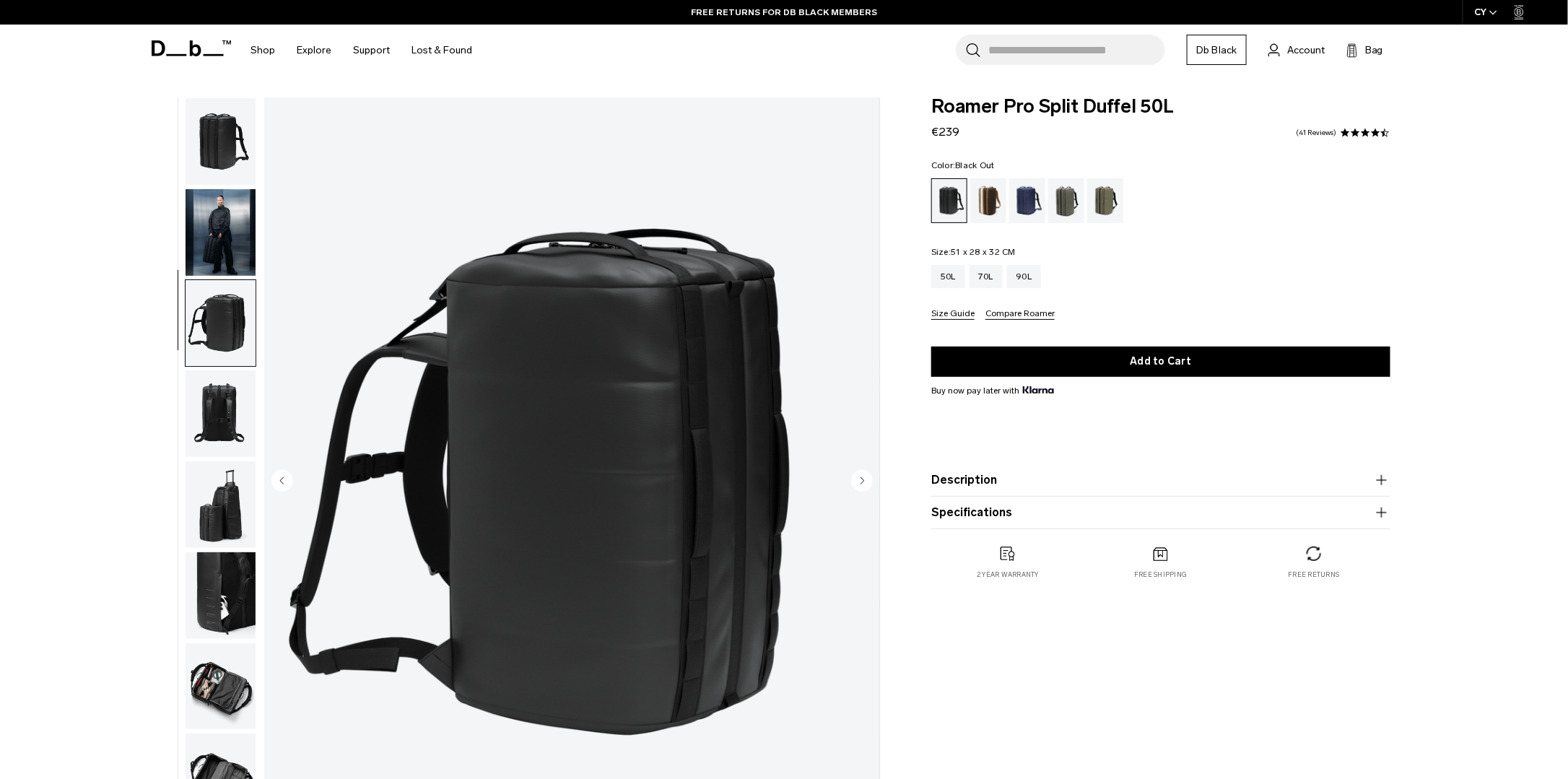
click at [219, 138] on img "button" at bounding box center [221, 141] width 70 height 87
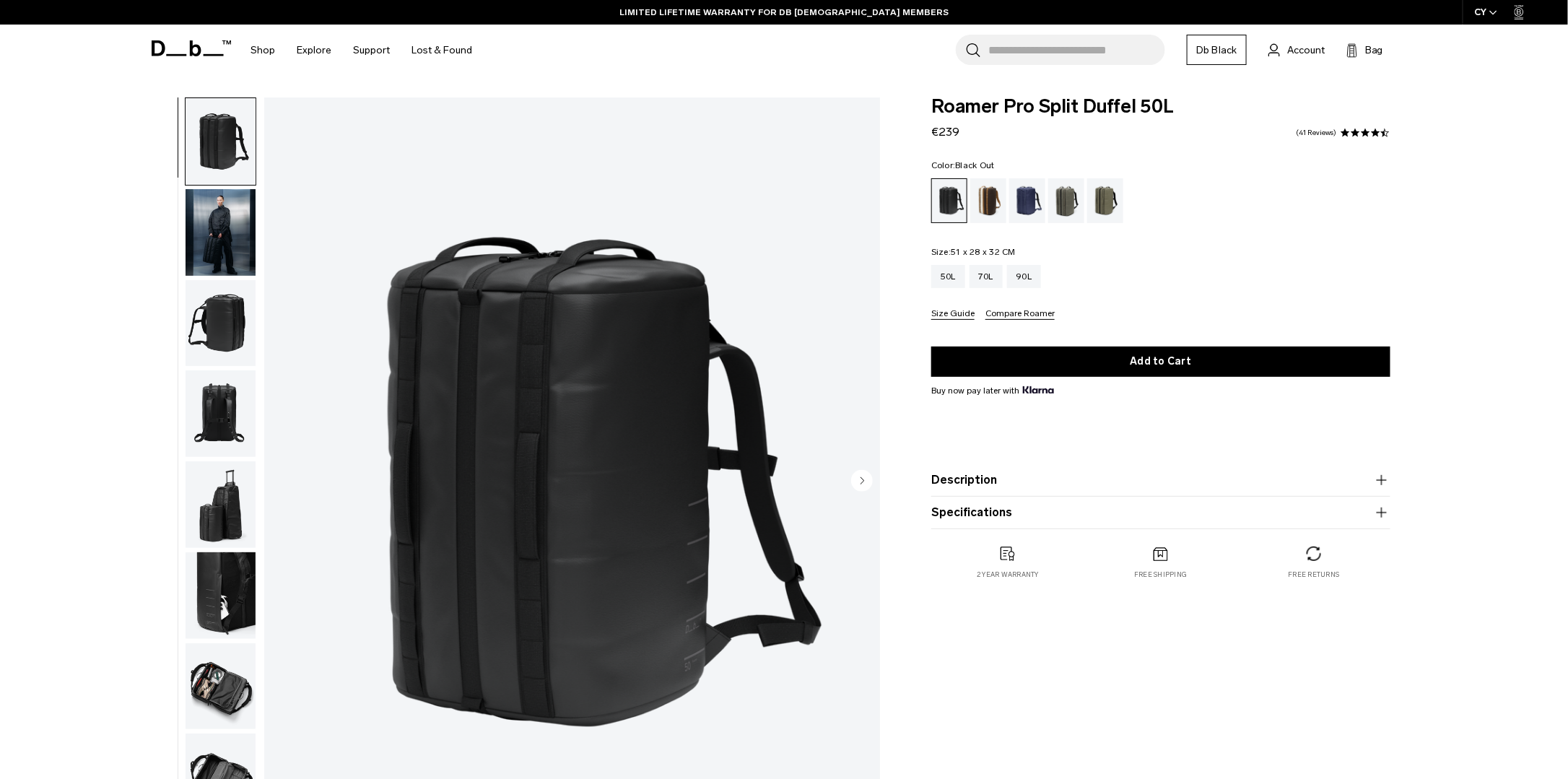
click at [220, 211] on img "button" at bounding box center [221, 233] width 70 height 87
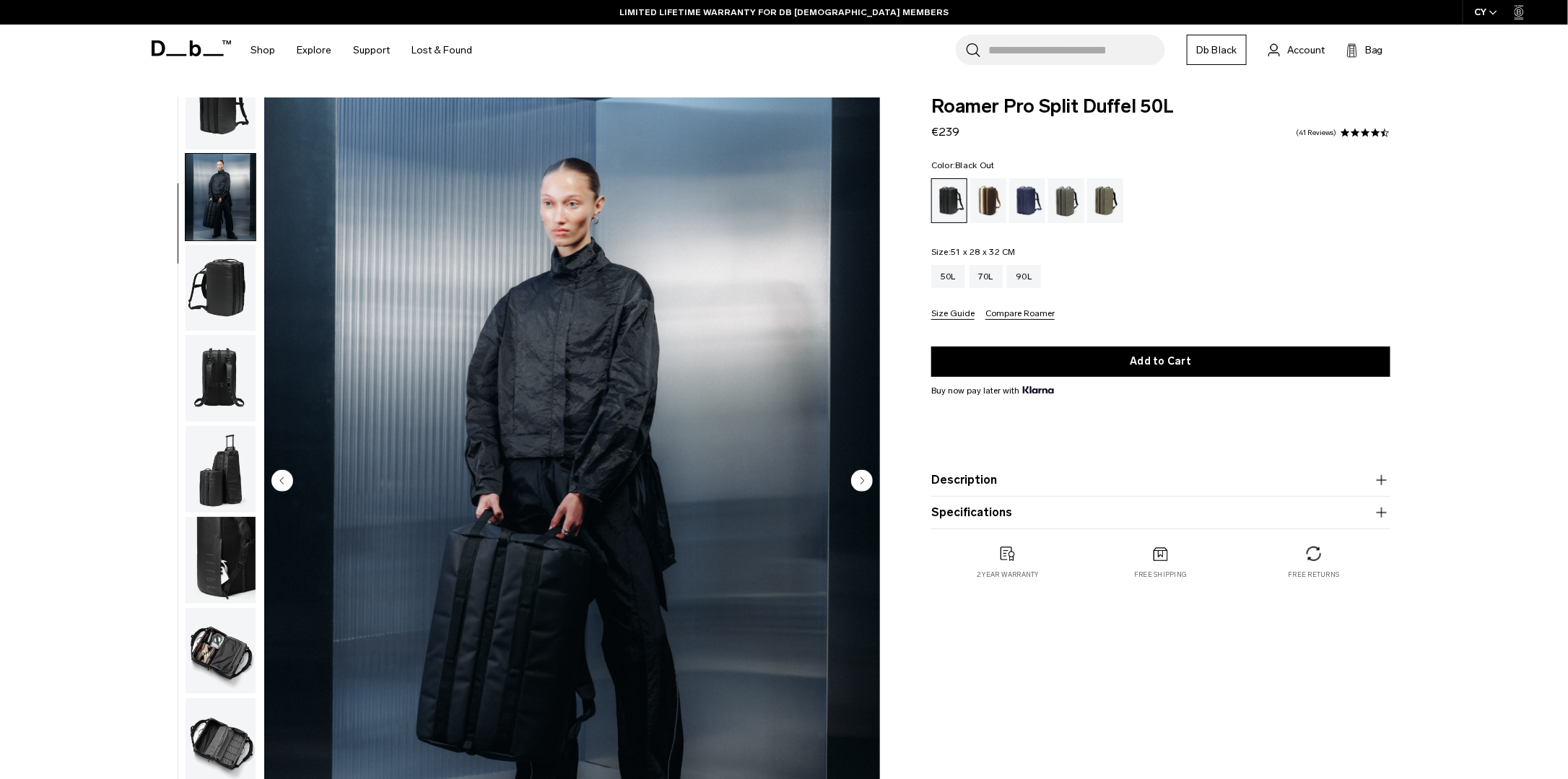
scroll to position [46, 0]
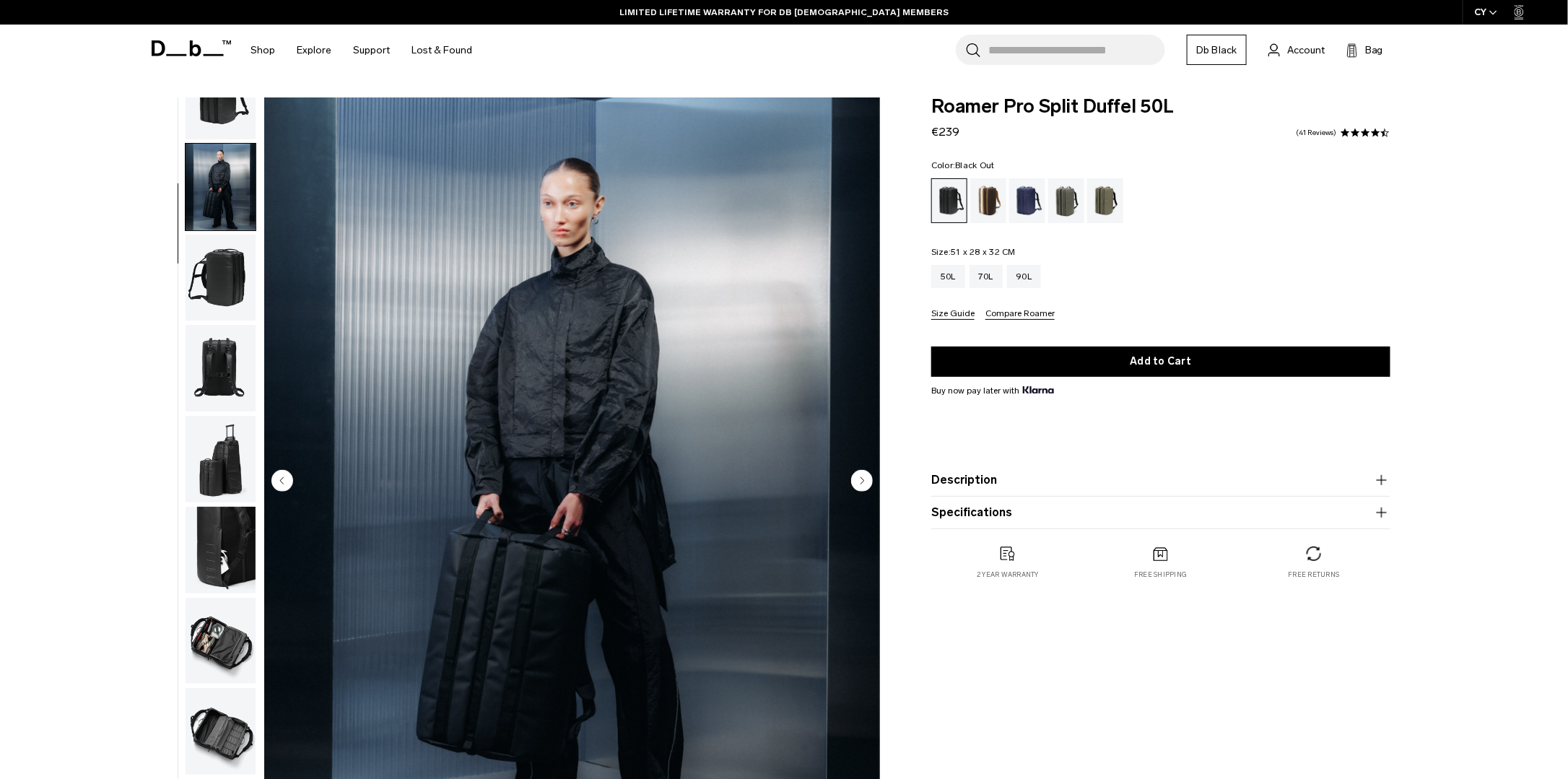
click at [231, 296] on img "button" at bounding box center [221, 278] width 70 height 87
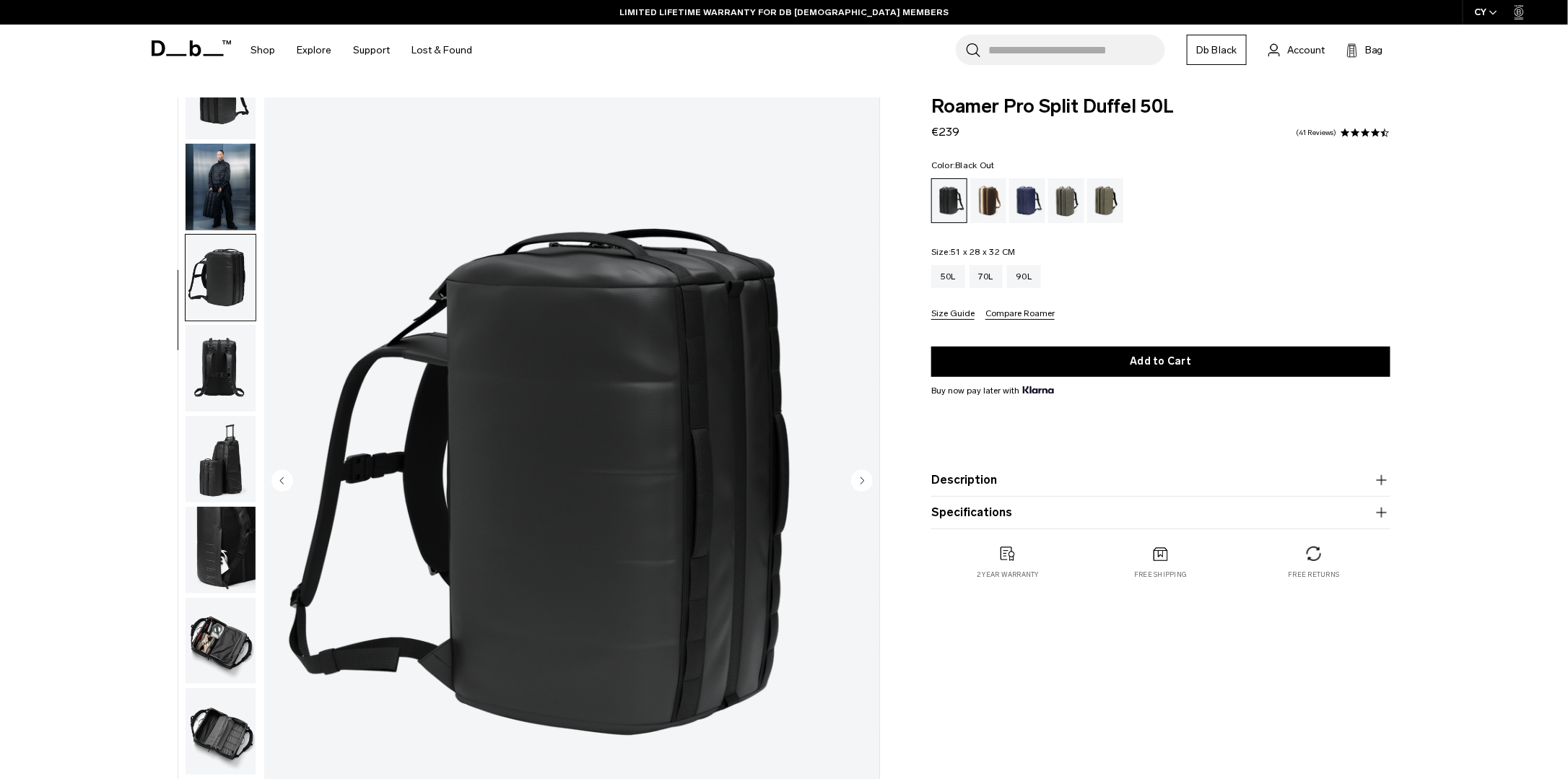
click at [220, 354] on img "button" at bounding box center [221, 368] width 70 height 87
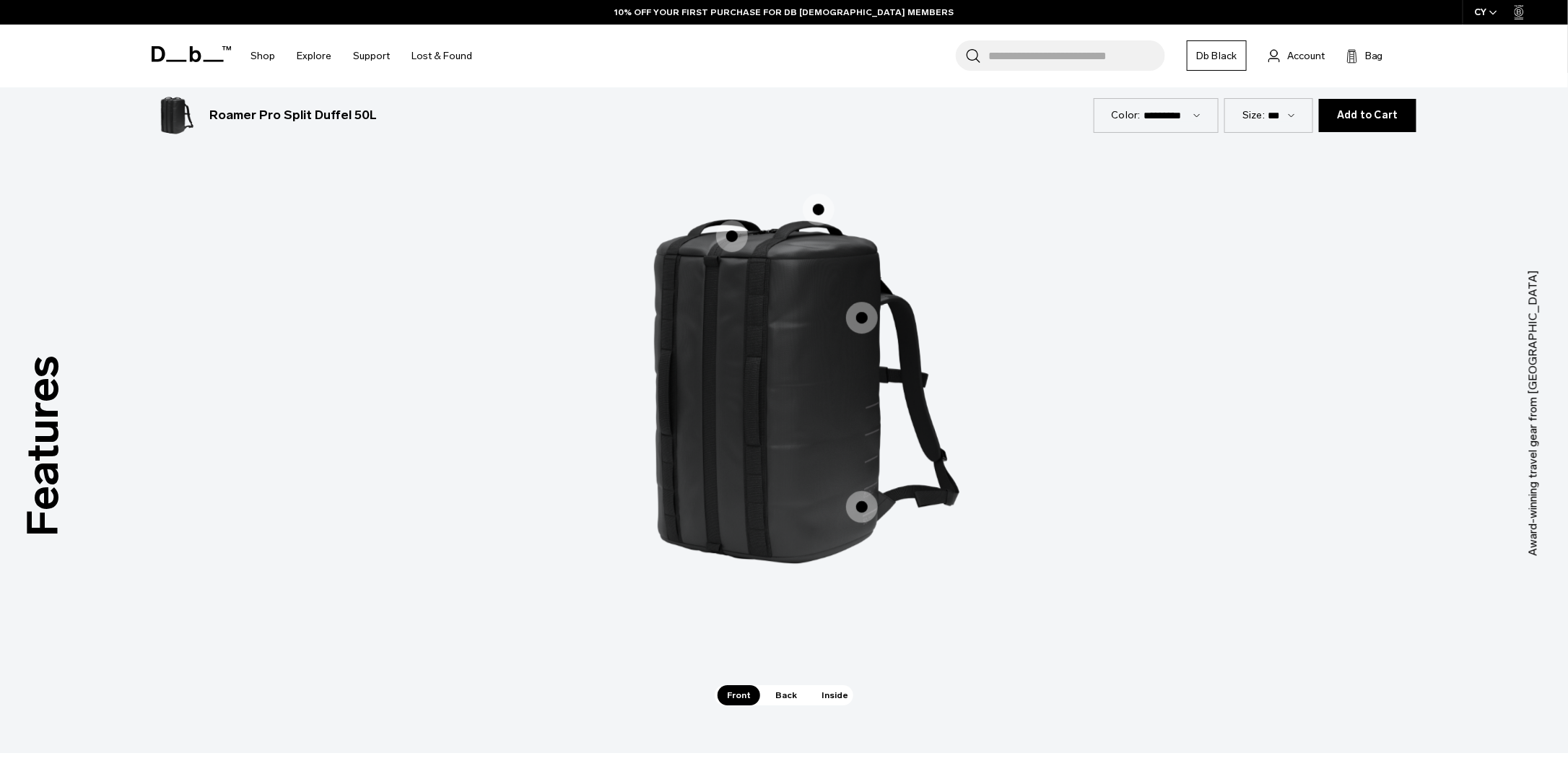
scroll to position [2020, 0]
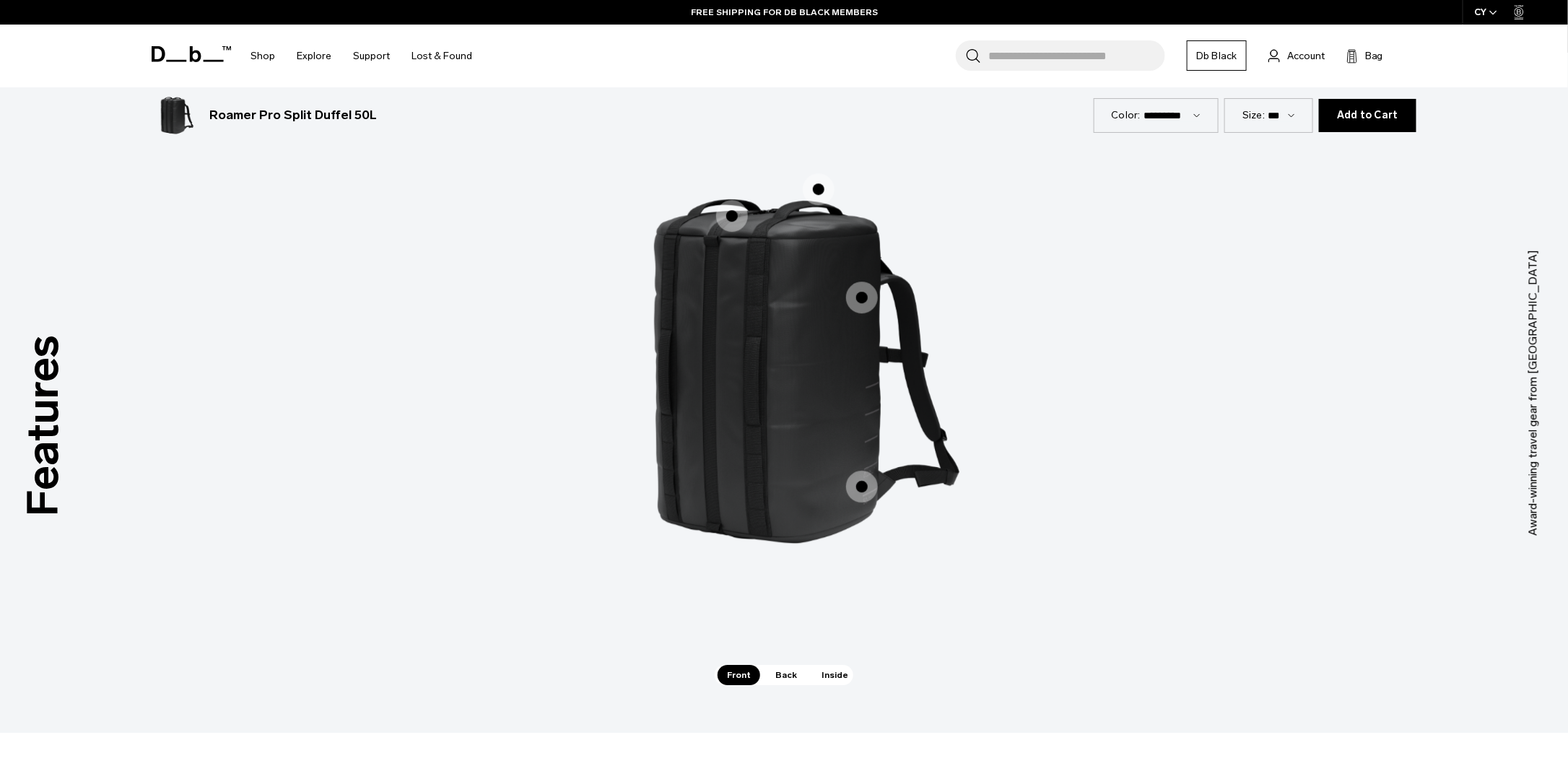
click at [858, 293] on span "1 / 3" at bounding box center [862, 297] width 31 height 31
click at [861, 294] on span "1 / 3" at bounding box center [862, 297] width 31 height 31
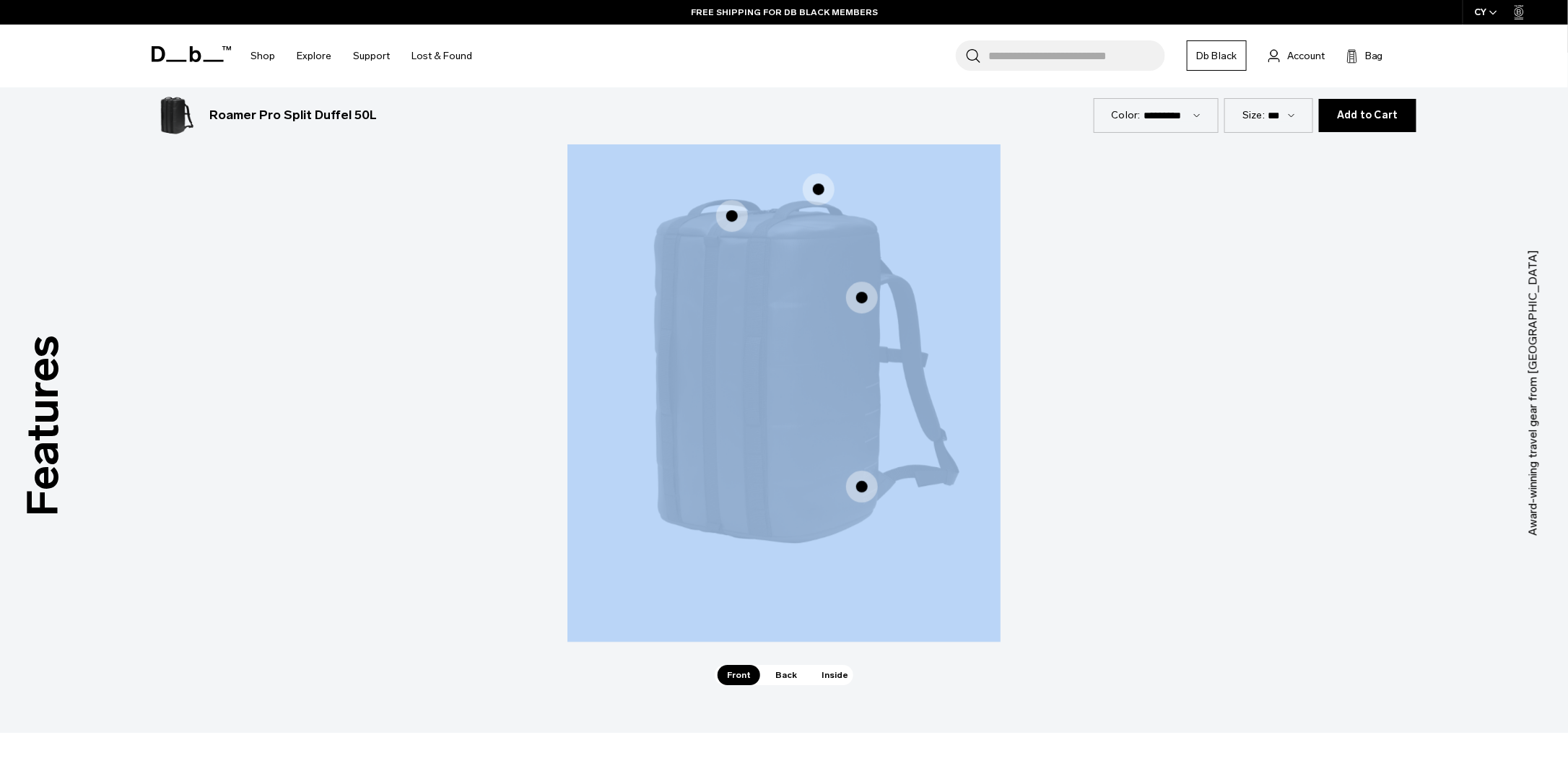
drag, startPoint x: 862, startPoint y: 294, endPoint x: 684, endPoint y: 319, distance: 179.7
click at [684, 319] on div "Rib Cage Construction™ Rib Cage Construction™ Split Compartment Split Compartme…" at bounding box center [784, 371] width 433 height 541
drag, startPoint x: 685, startPoint y: 318, endPoint x: 836, endPoint y: 320, distance: 151.0
click at [836, 320] on img "1 / 3" at bounding box center [784, 371] width 433 height 541
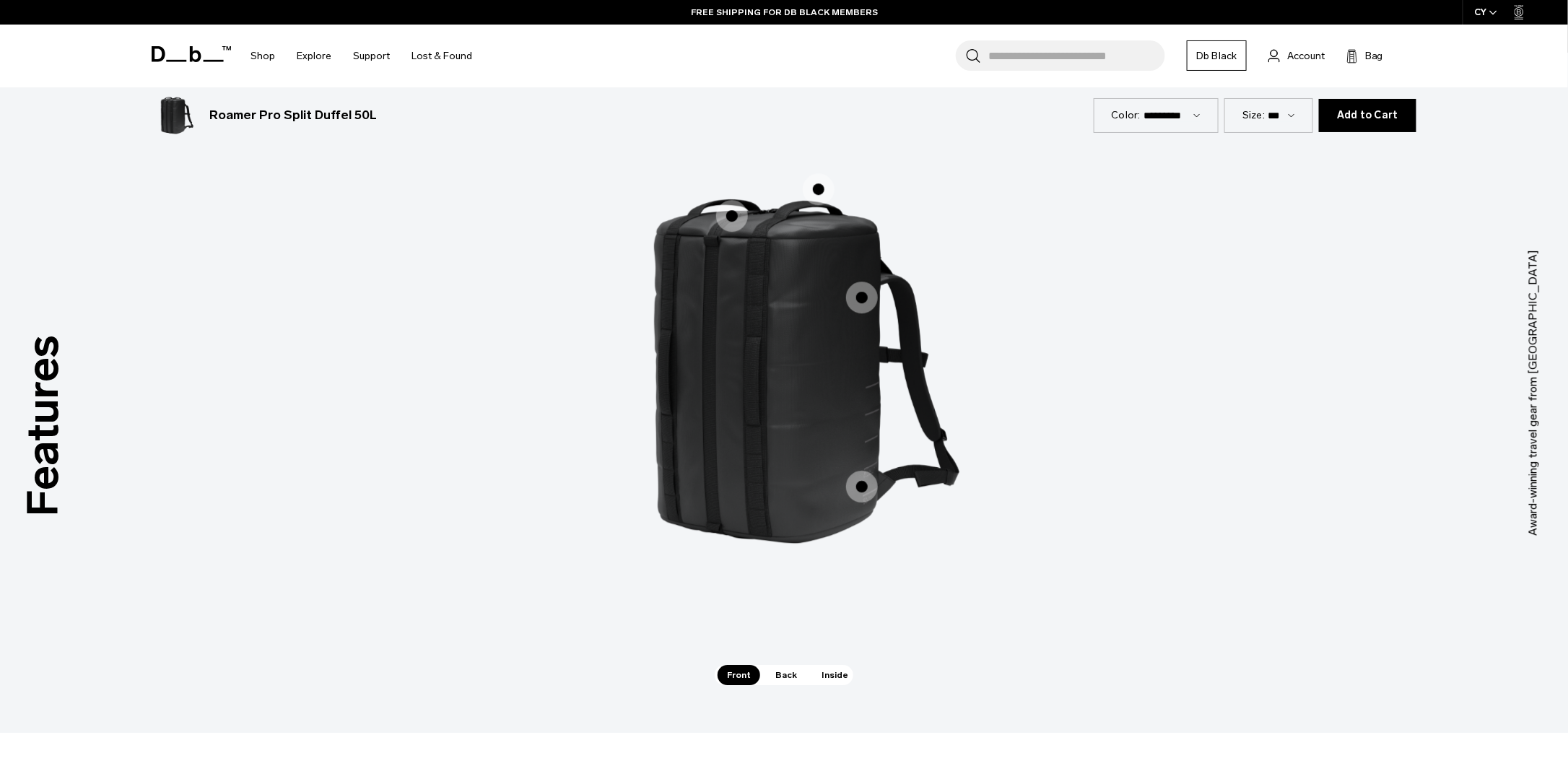
click at [813, 185] on span "1 / 3" at bounding box center [818, 189] width 31 height 31
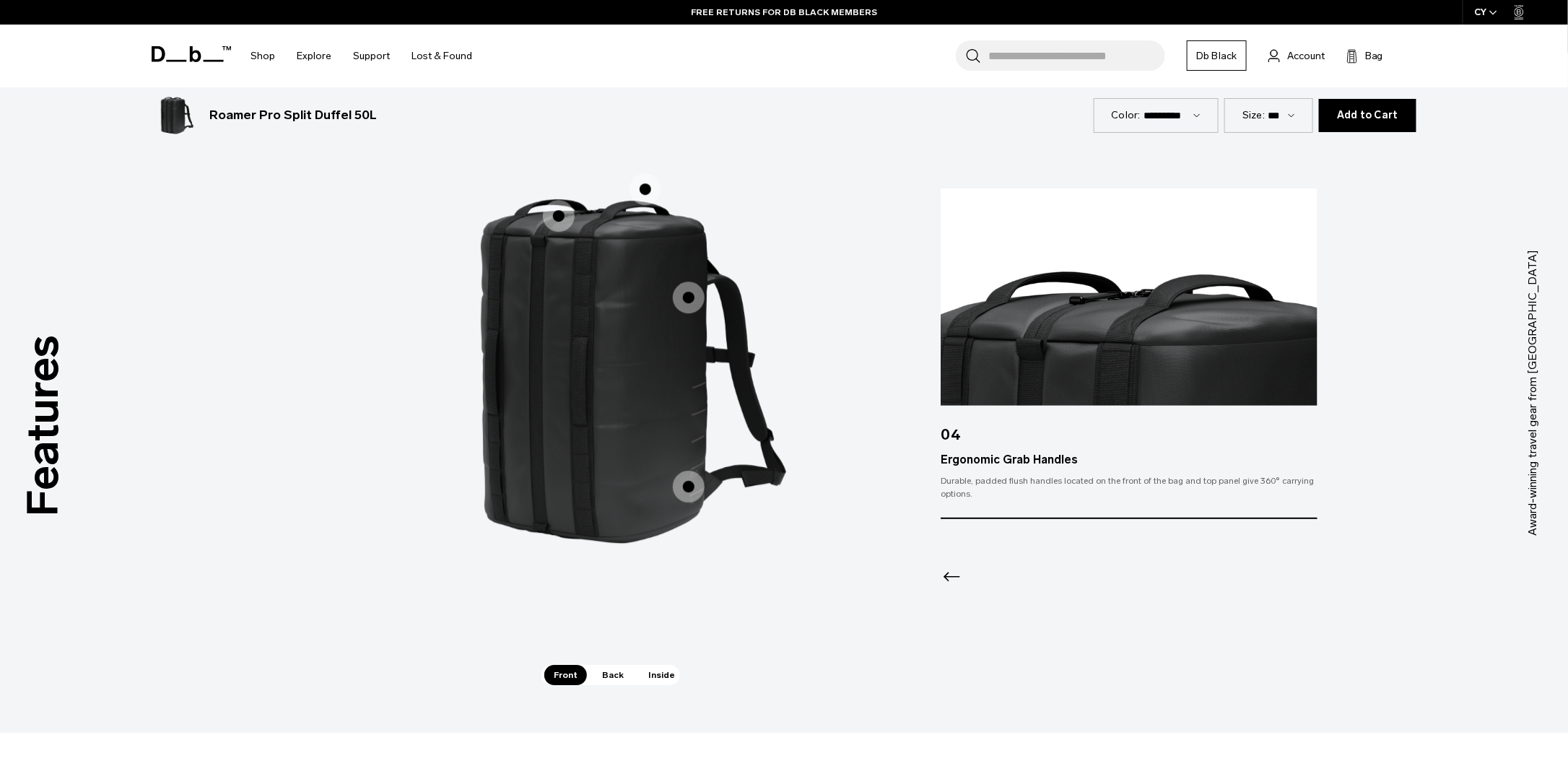
click at [561, 216] on span "1 / 3" at bounding box center [559, 216] width 31 height 31
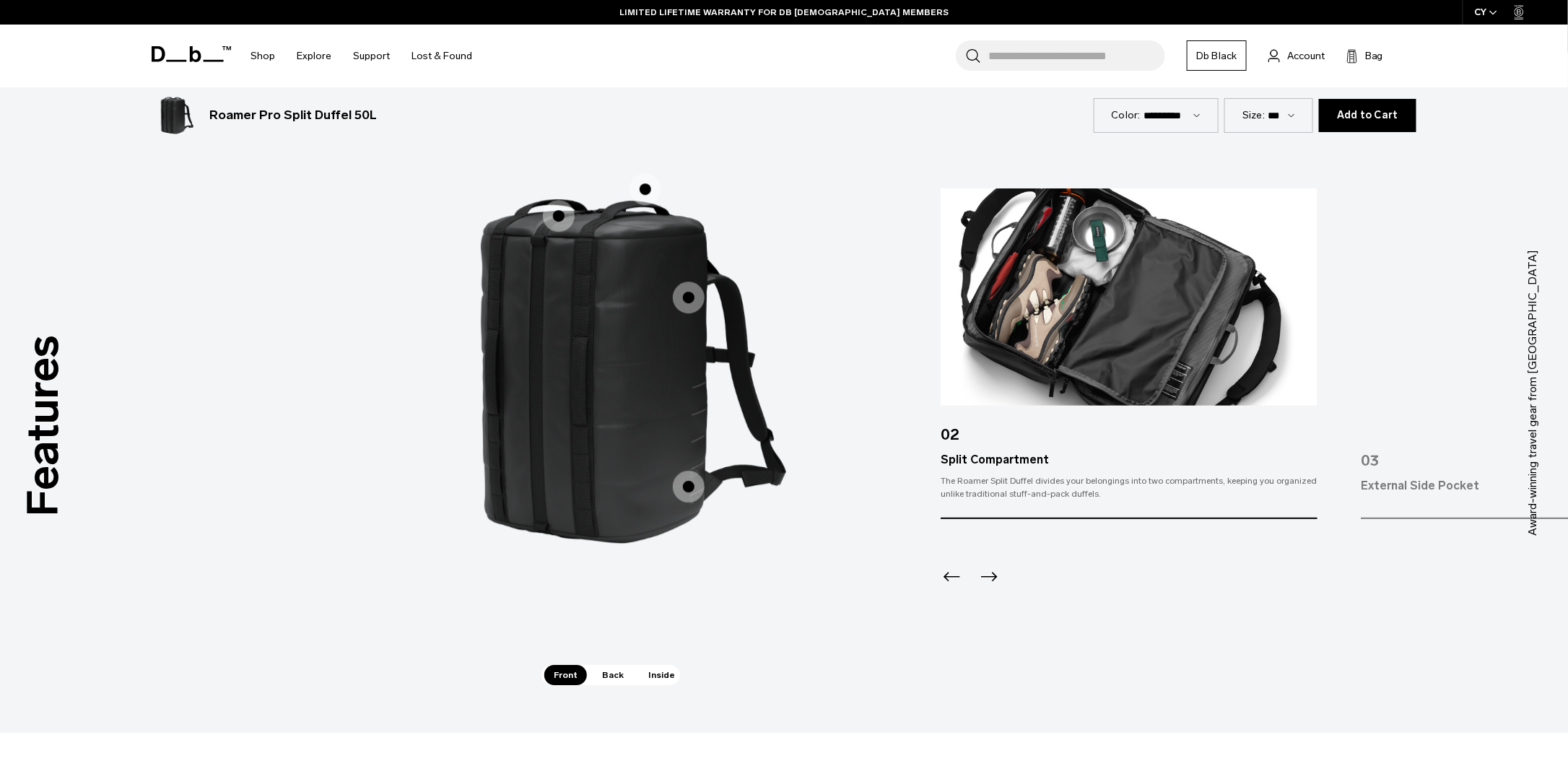
click at [717, 480] on img "1 / 3" at bounding box center [610, 371] width 433 height 541
click at [691, 488] on span "1 / 3" at bounding box center [689, 486] width 31 height 31
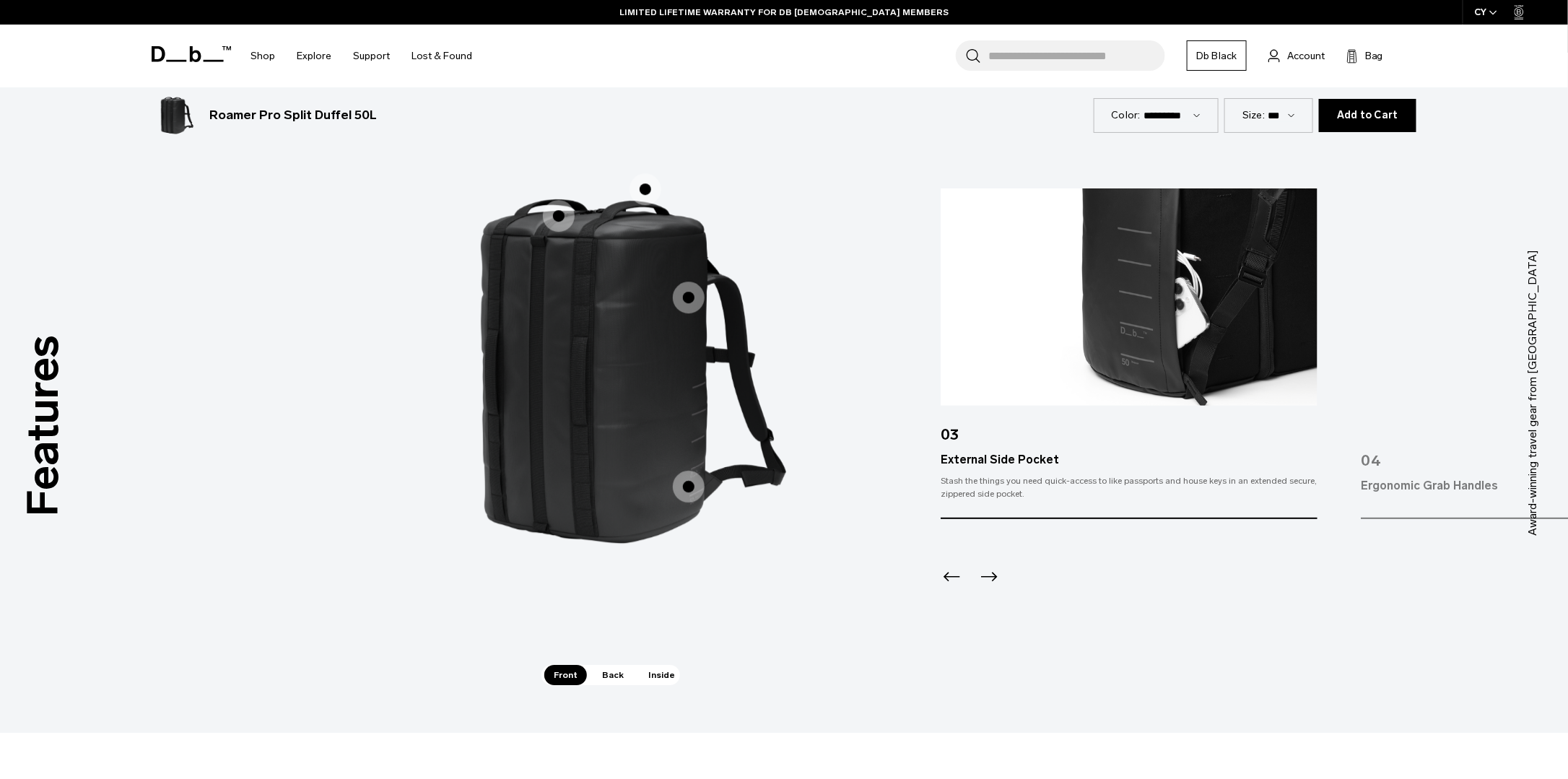
click at [610, 669] on span "Back" at bounding box center [613, 675] width 41 height 20
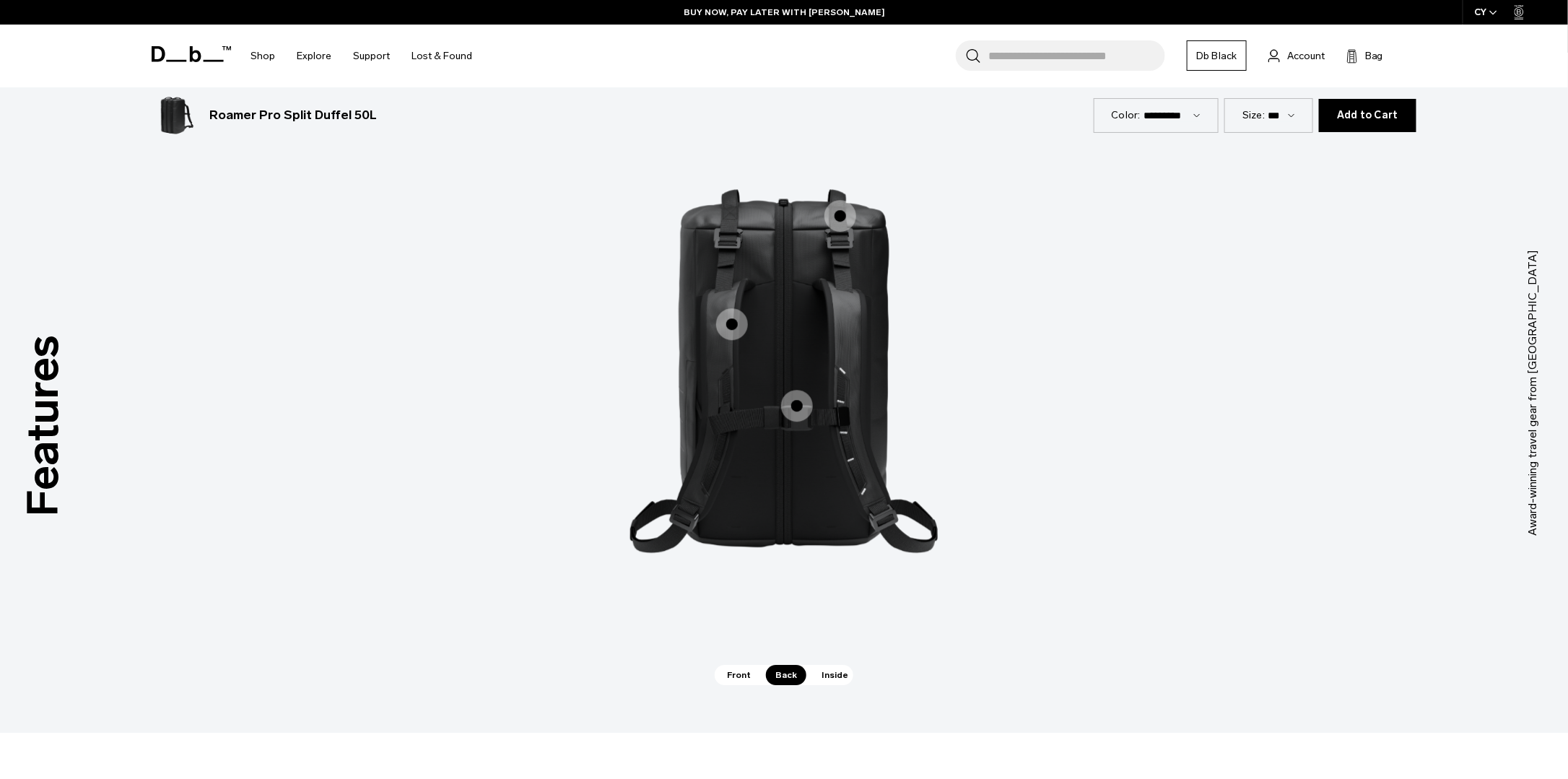
click at [818, 670] on span "Inside" at bounding box center [835, 675] width 45 height 20
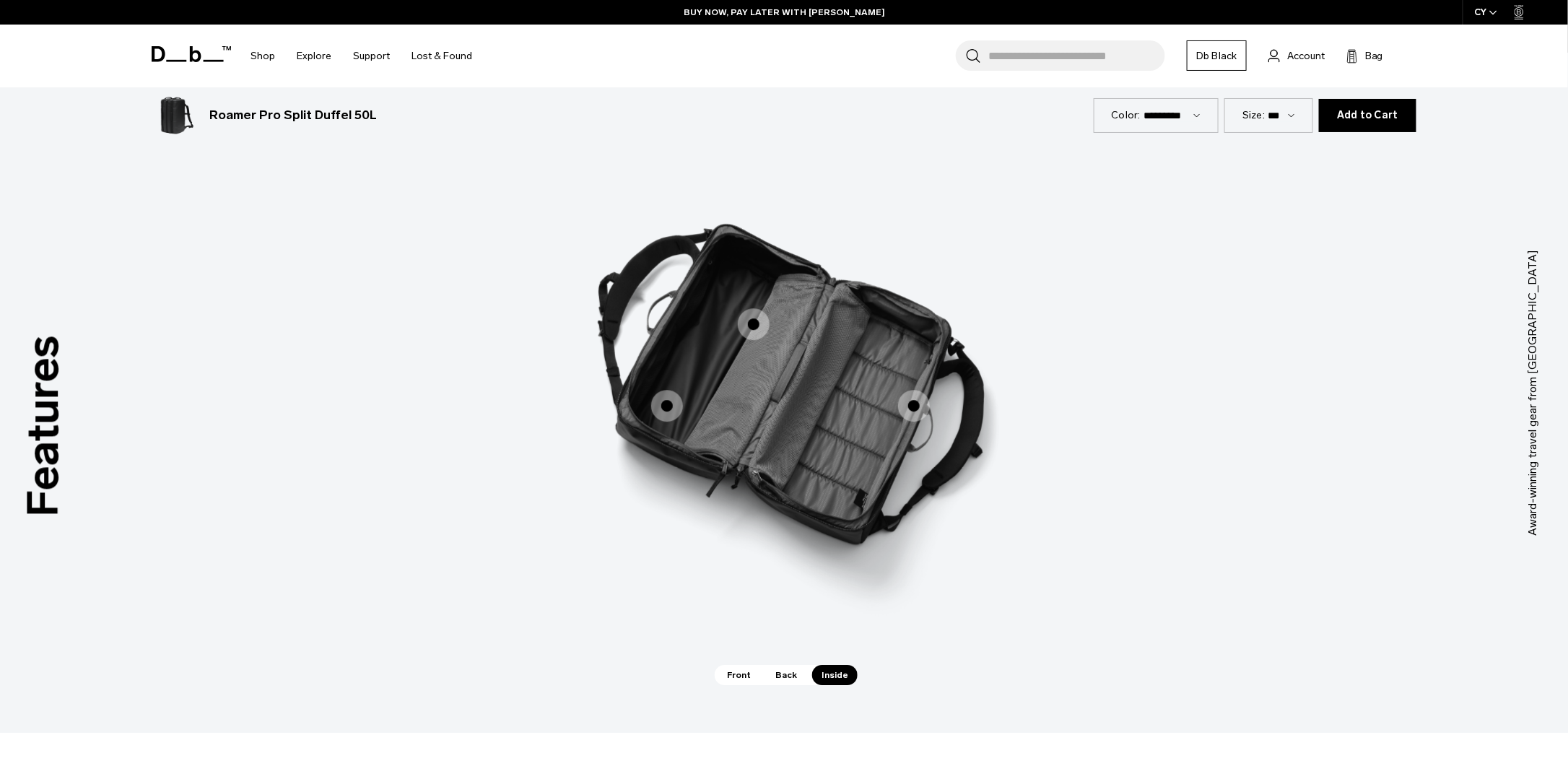
click at [907, 400] on span "3 / 3" at bounding box center [914, 405] width 31 height 31
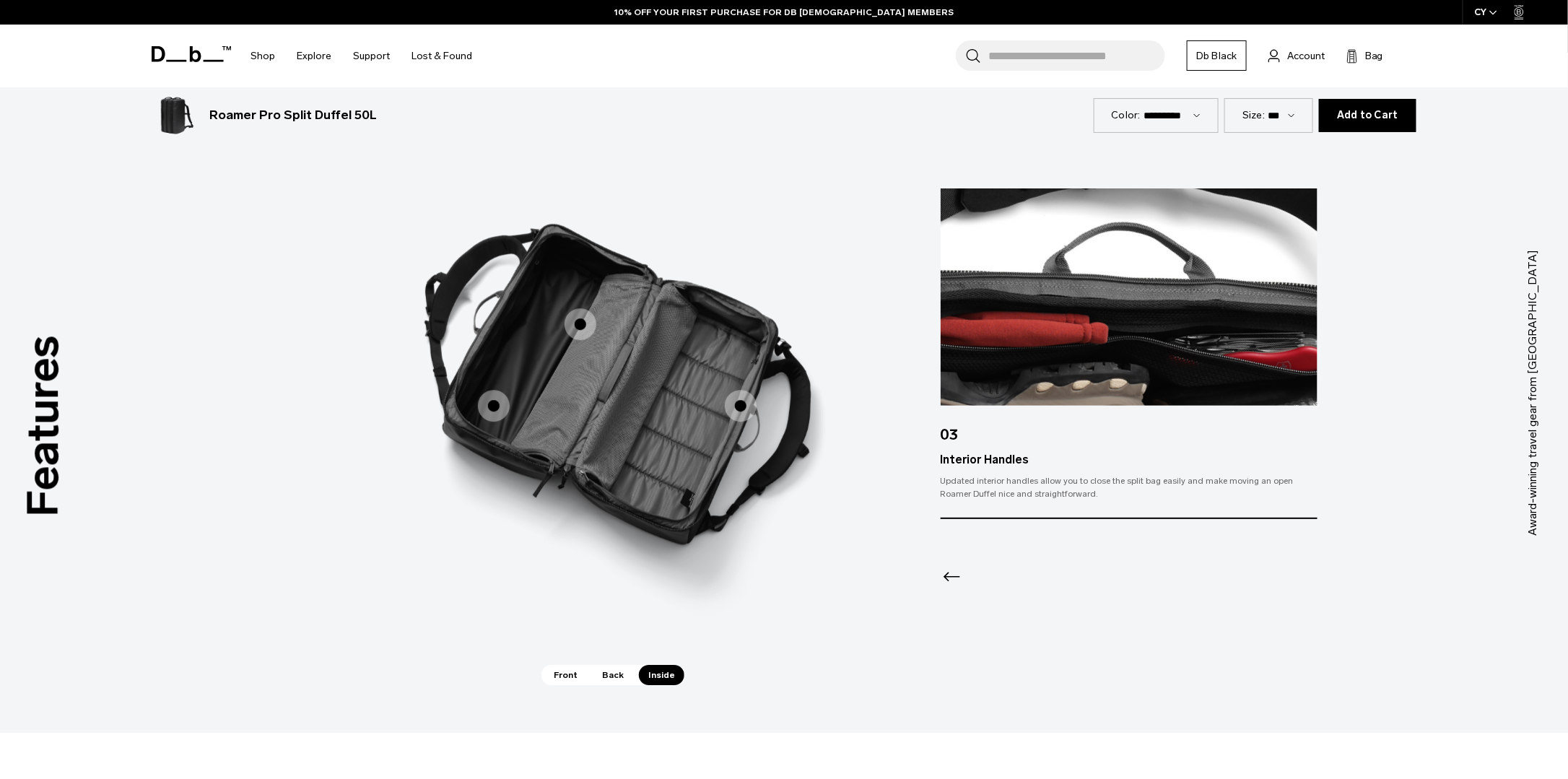
click at [595, 322] on span "3 / 3" at bounding box center [580, 324] width 31 height 31
click at [585, 322] on span "3 / 3" at bounding box center [580, 324] width 31 height 31
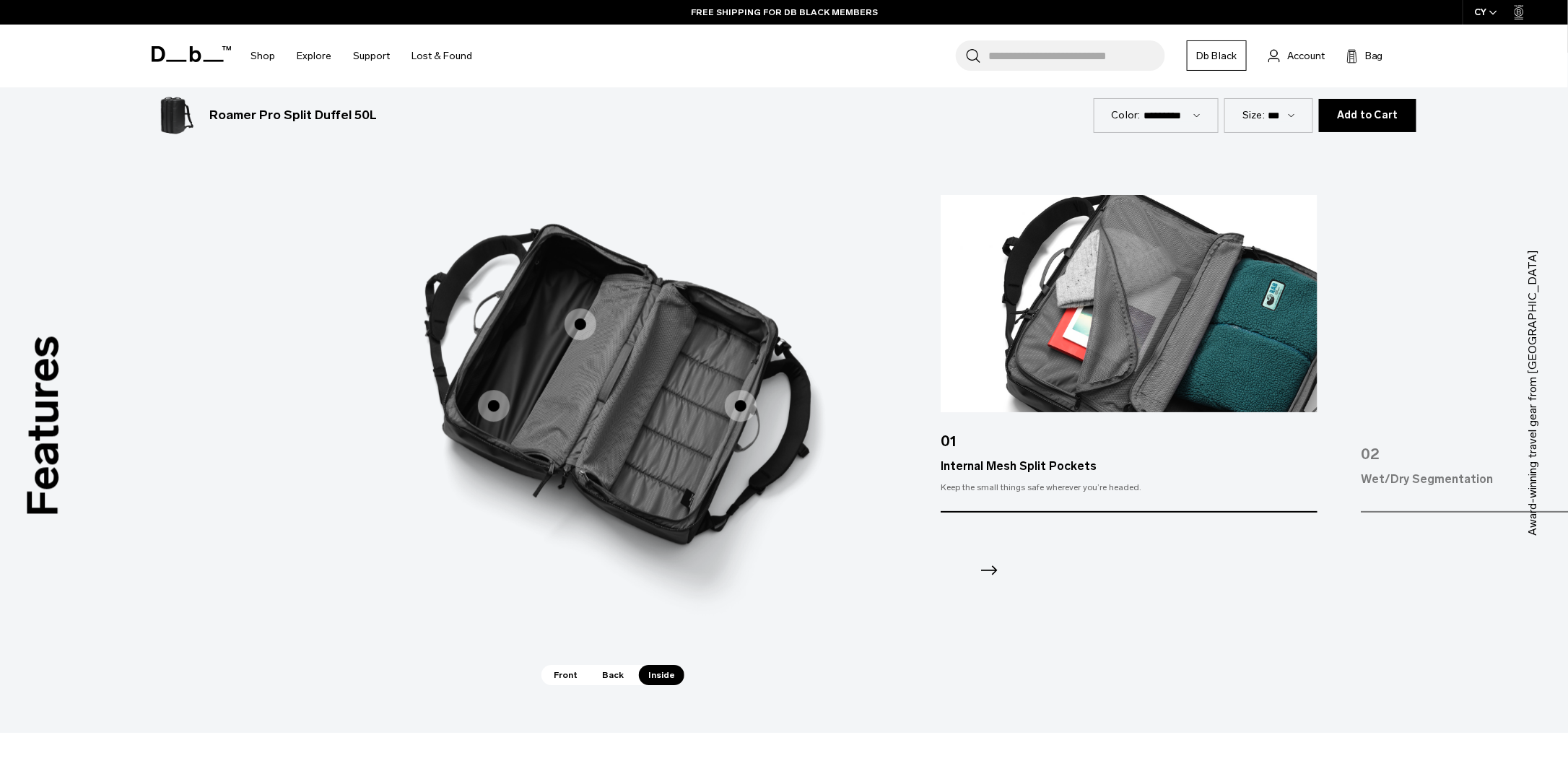
click at [491, 408] on span "3 / 3" at bounding box center [494, 405] width 31 height 31
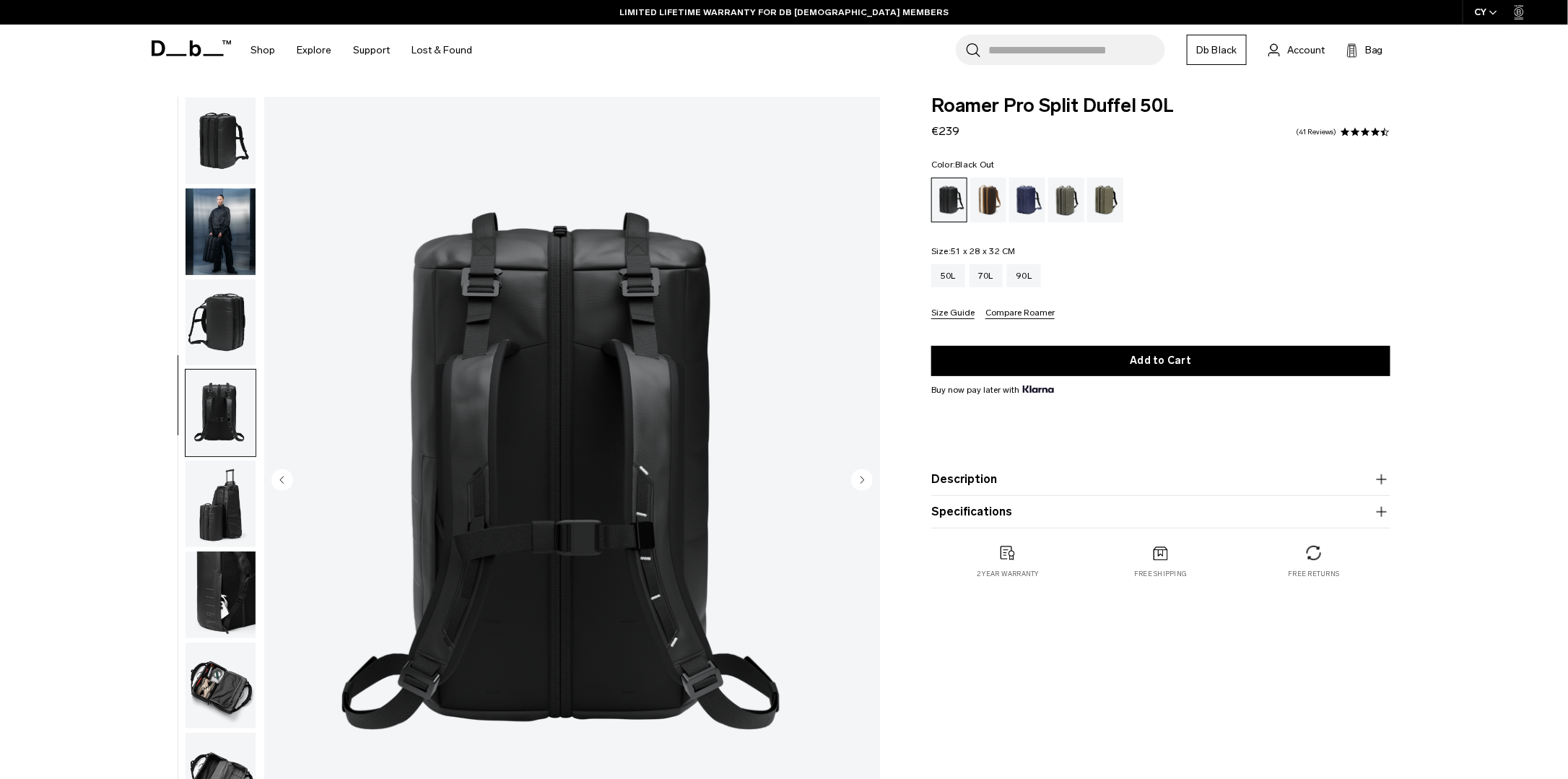
scroll to position [0, 0]
click at [223, 321] on img "button" at bounding box center [221, 323] width 70 height 87
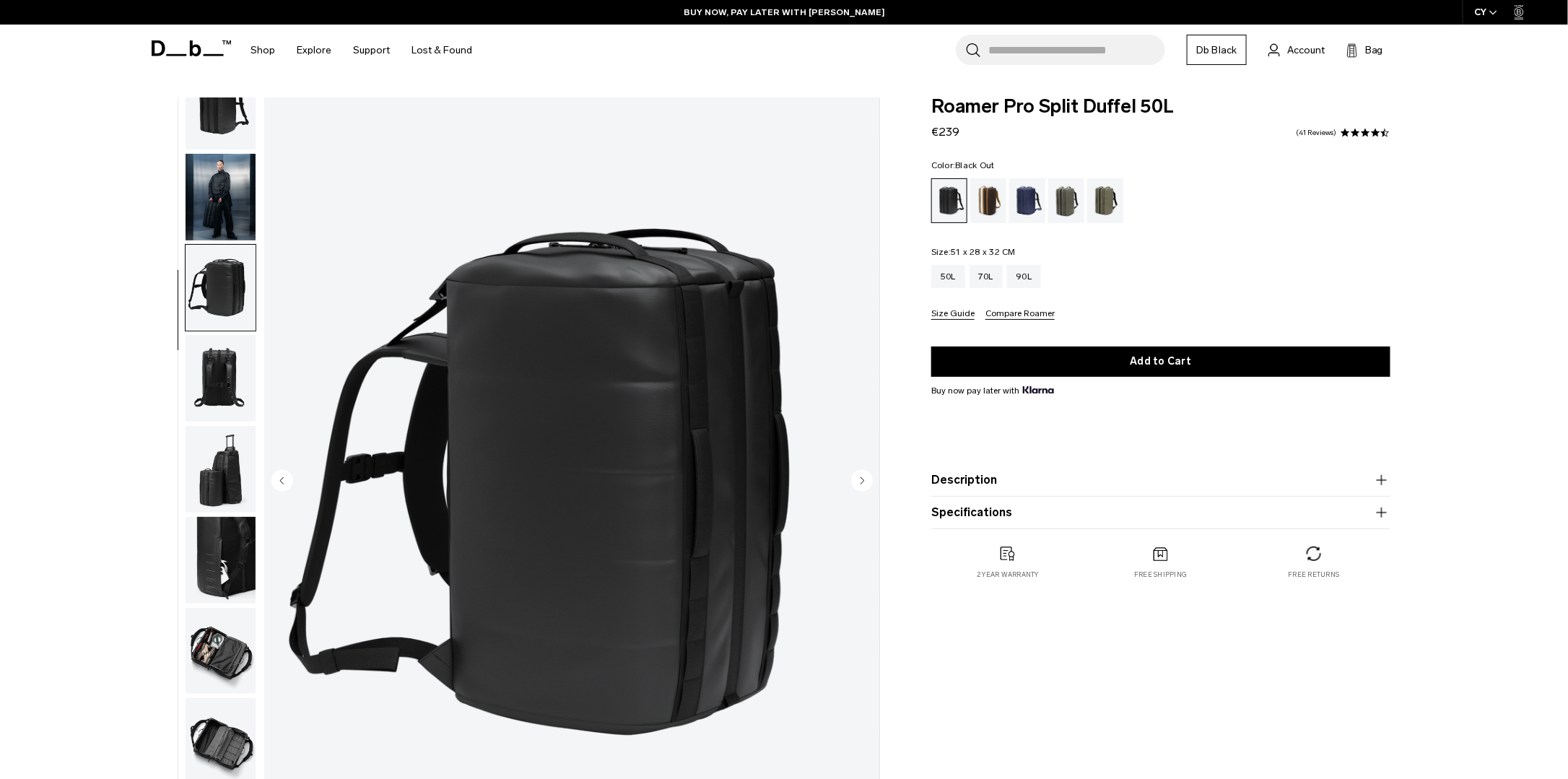
scroll to position [46, 0]
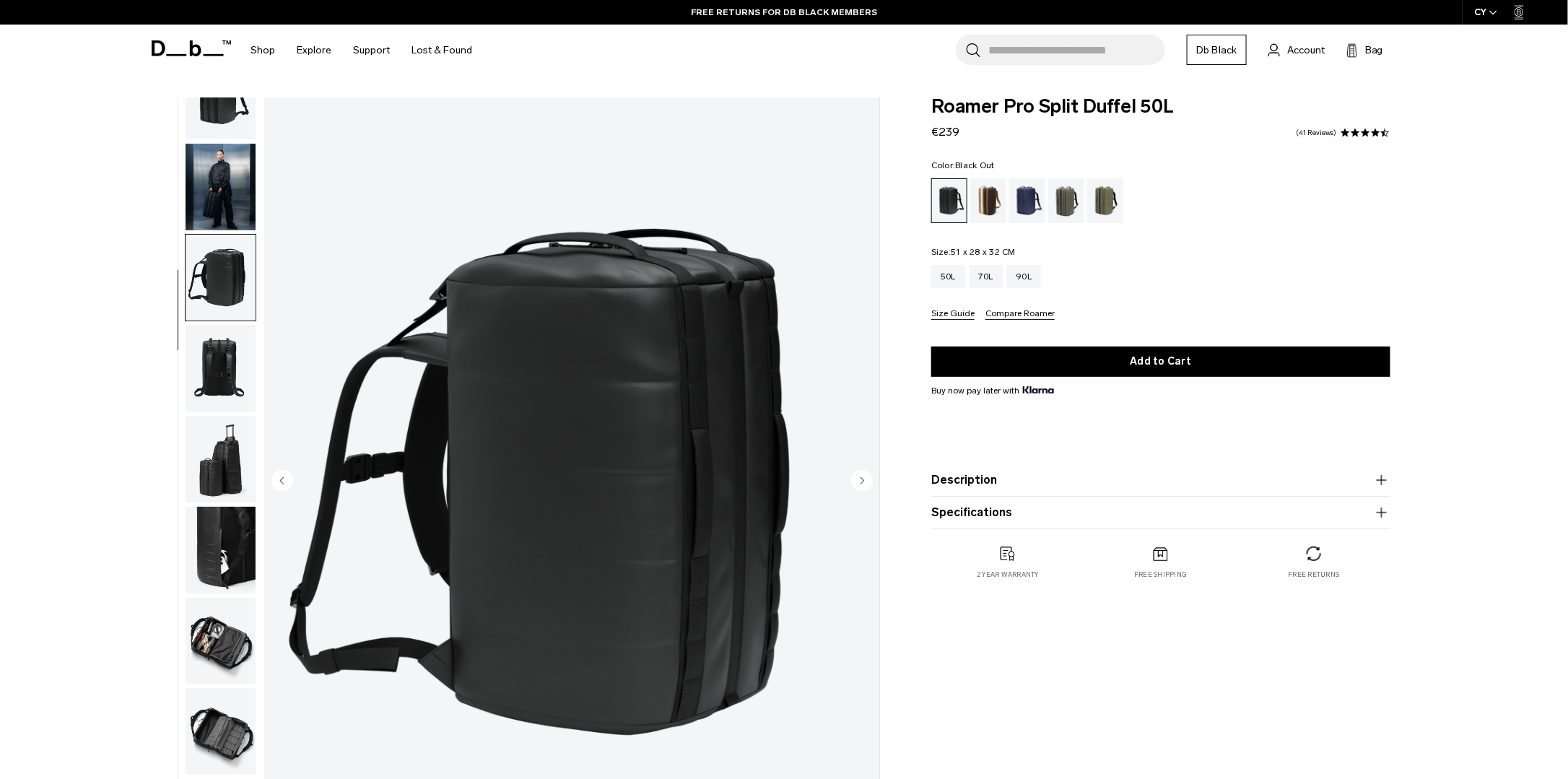
click at [209, 641] on img "button" at bounding box center [221, 641] width 70 height 87
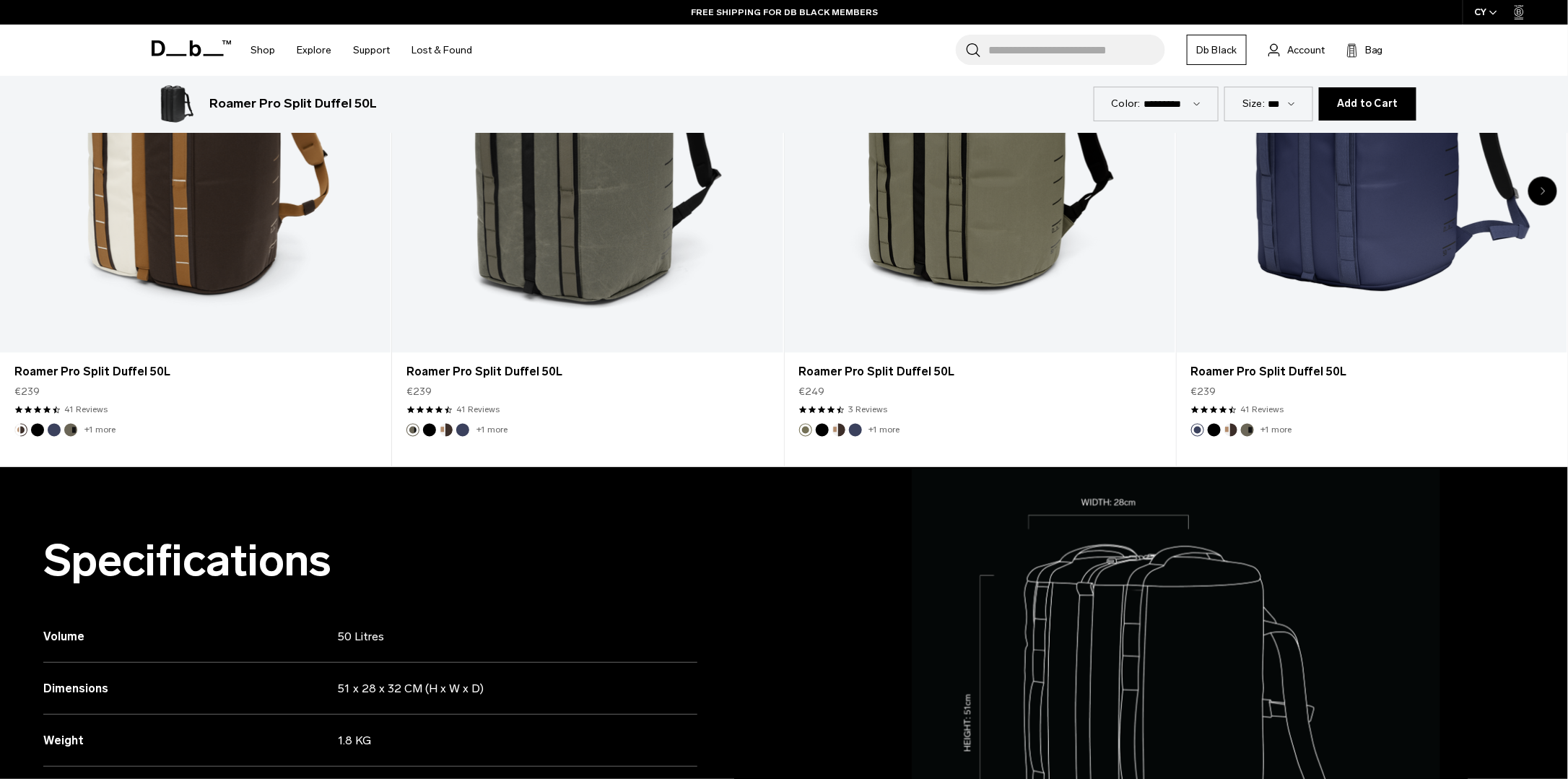
scroll to position [1299, 0]
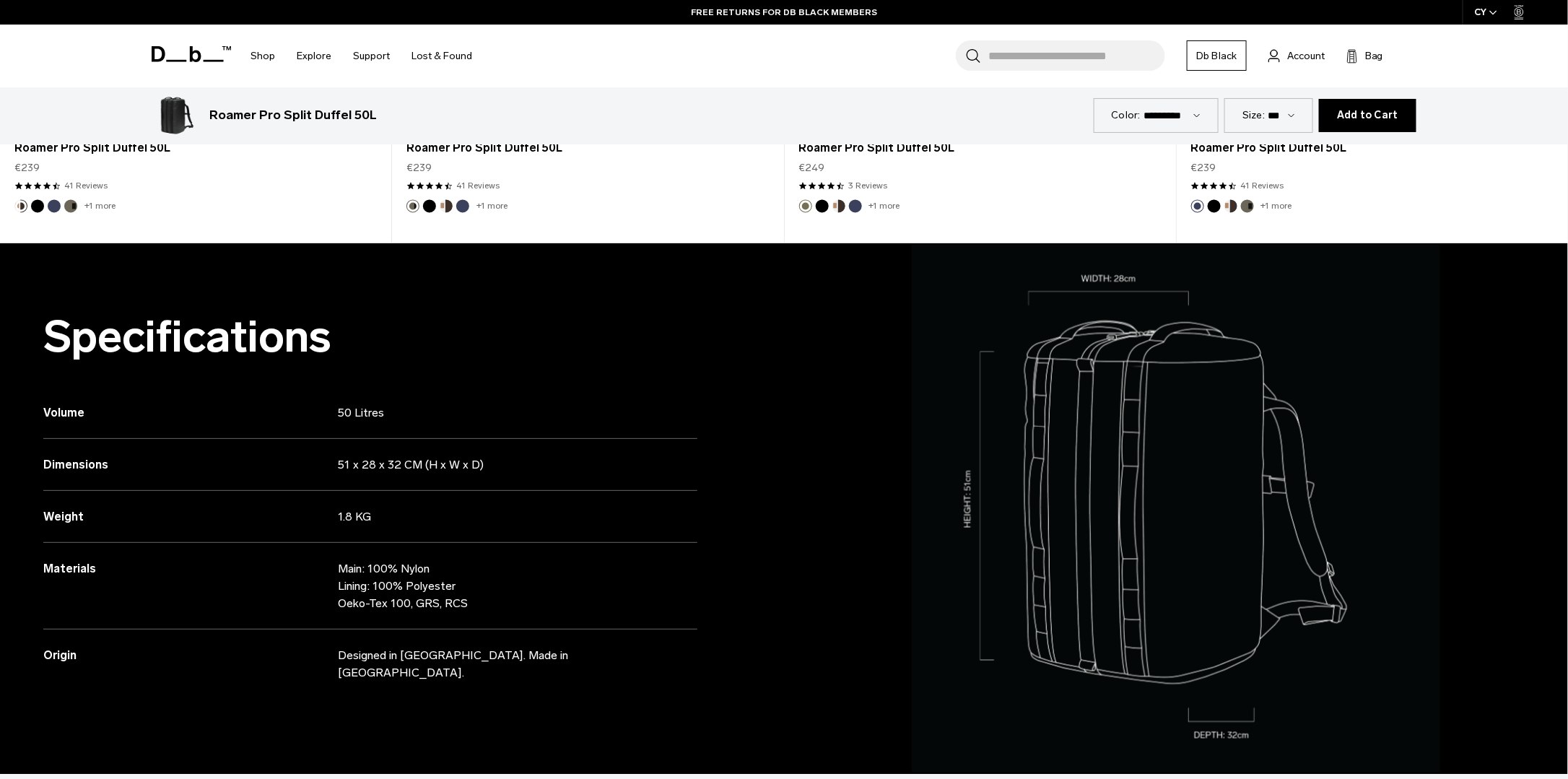
drag, startPoint x: 339, startPoint y: 565, endPoint x: 504, endPoint y: 604, distance: 169.5
click at [504, 604] on p "Main: 100% Nylon Lining: 100% Polyester Oeko-Tex 100, GRS, RCS" at bounding box center [501, 586] width 327 height 52
drag, startPoint x: 504, startPoint y: 604, endPoint x: 497, endPoint y: 606, distance: 7.3
click at [497, 606] on p "Main: 100% Nylon Lining: 100% Polyester Oeko-Tex 100, GRS, RCS" at bounding box center [501, 586] width 327 height 52
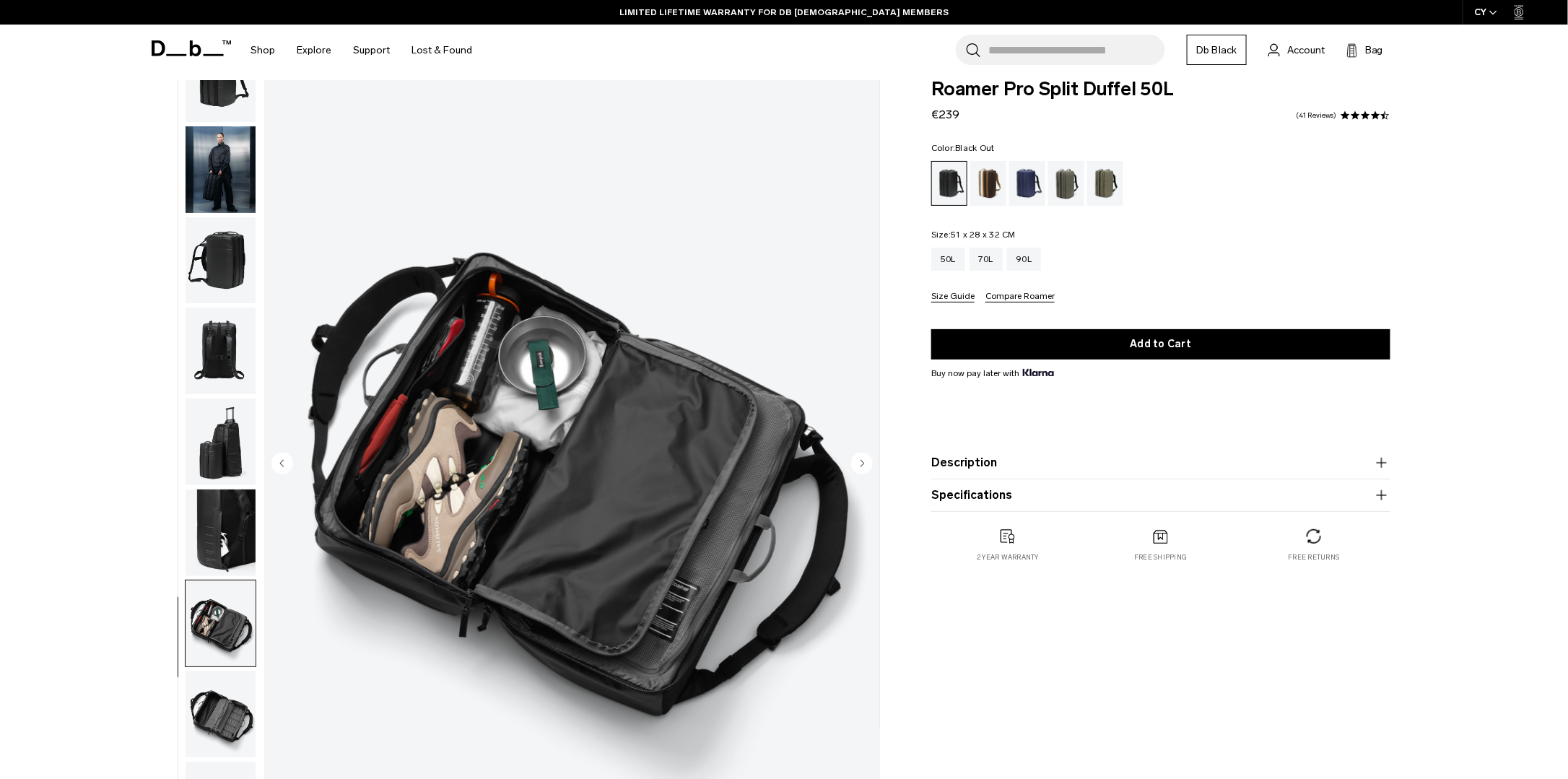
scroll to position [0, 0]
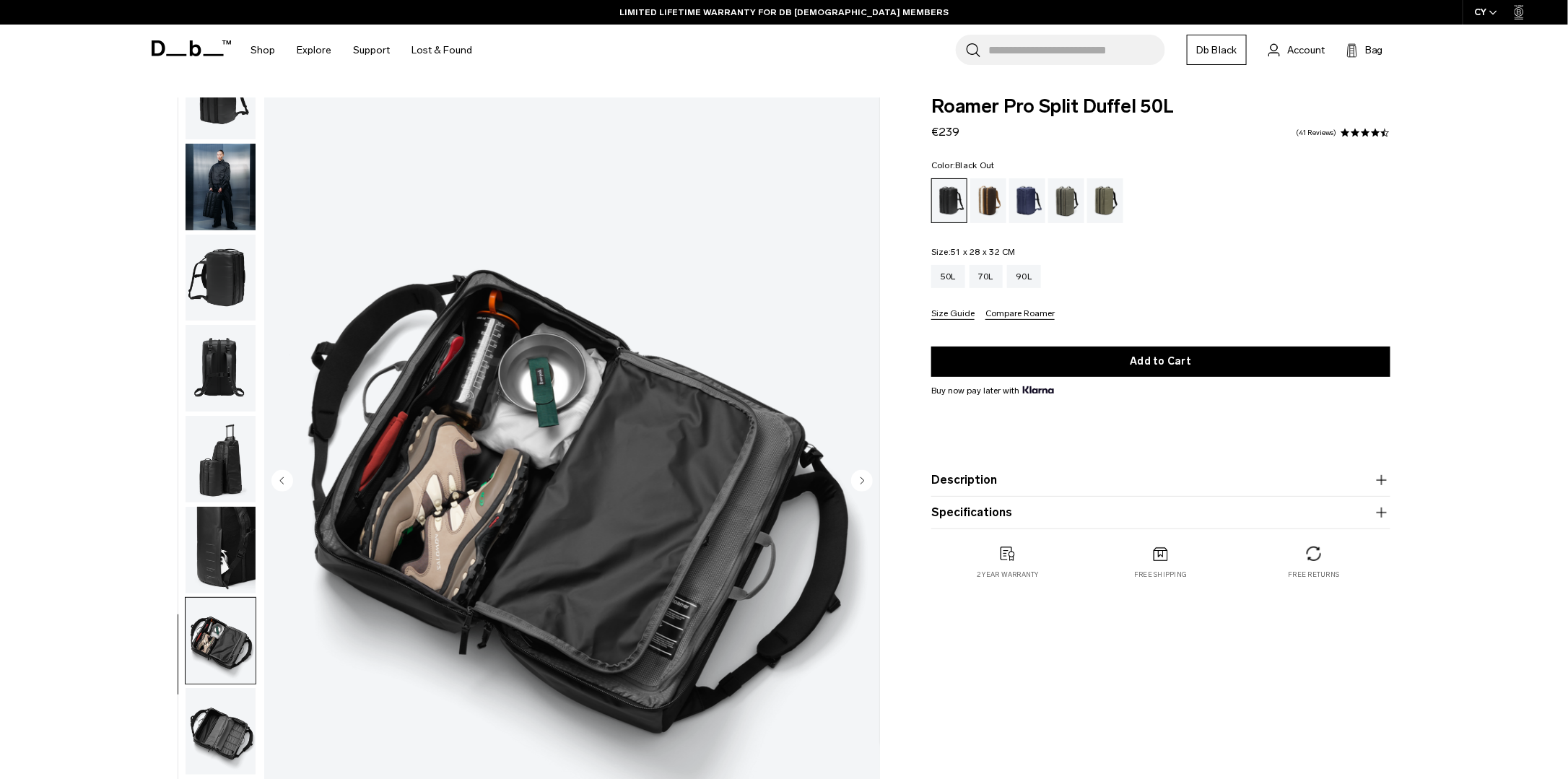
click at [1379, 476] on icon "button" at bounding box center [1381, 480] width 18 height 18
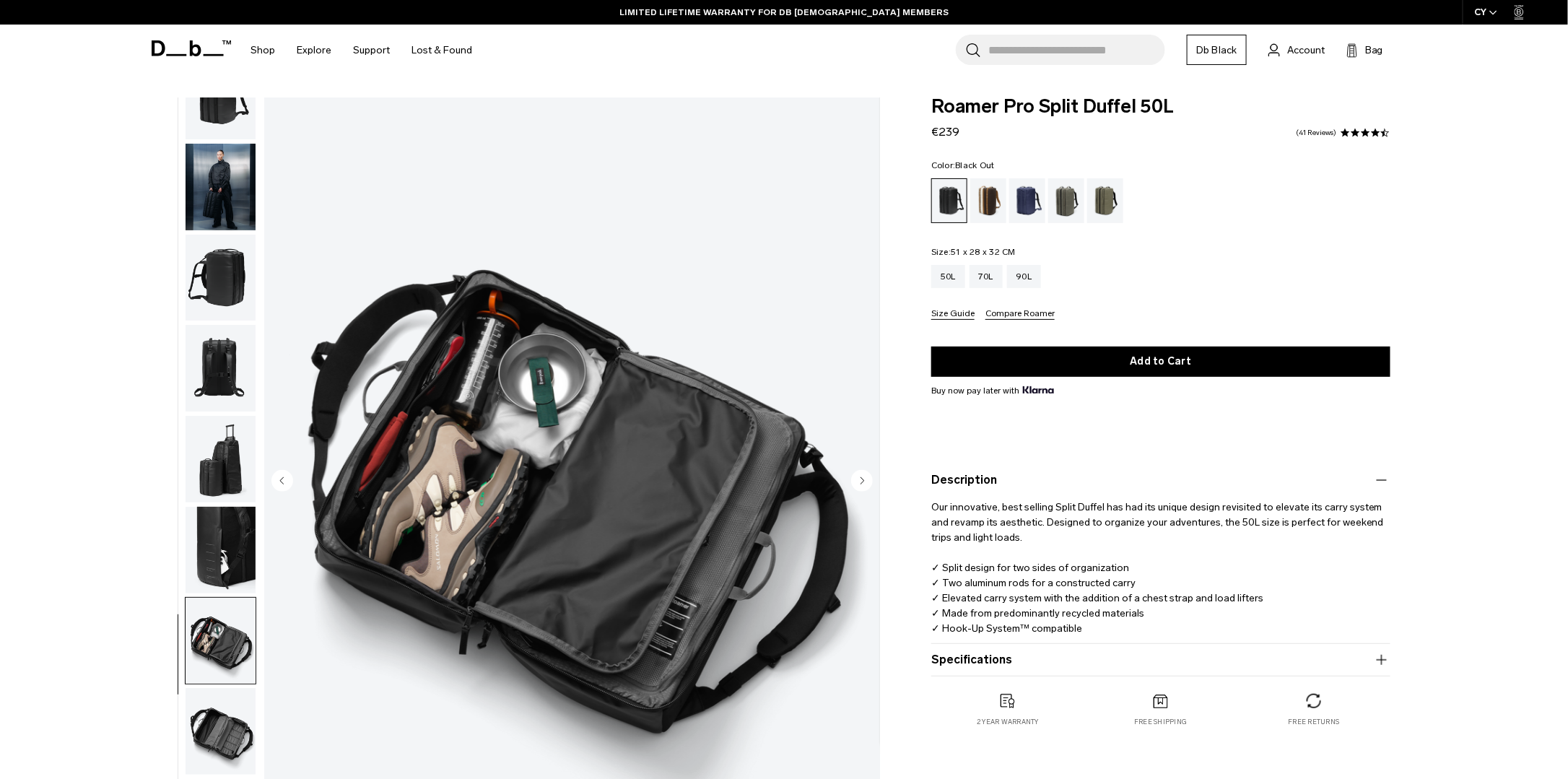
click at [1380, 475] on icon "button" at bounding box center [1381, 480] width 18 height 18
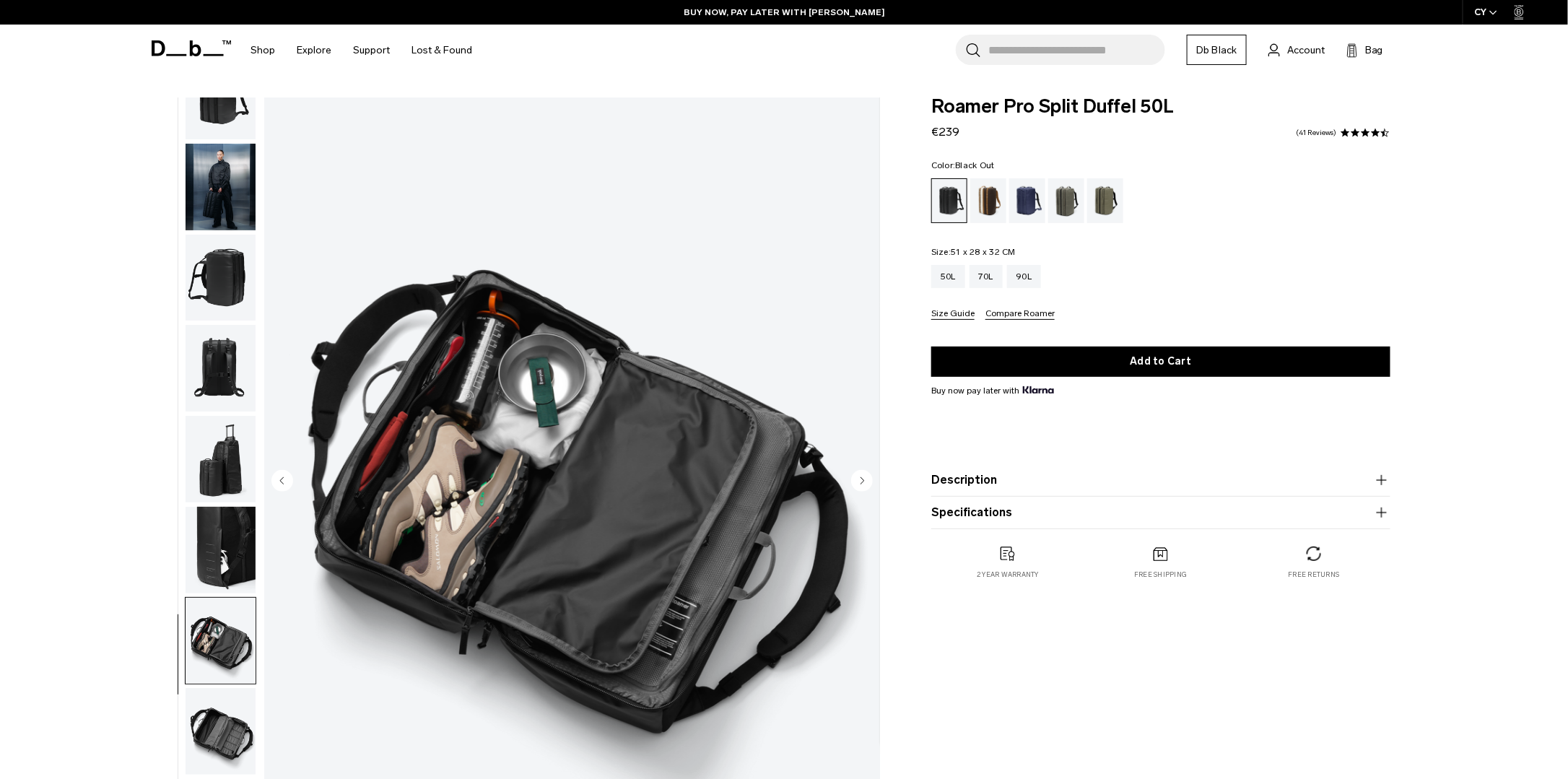
click at [1381, 511] on icon "button" at bounding box center [1381, 512] width 18 height 18
